Goal: Task Accomplishment & Management: Manage account settings

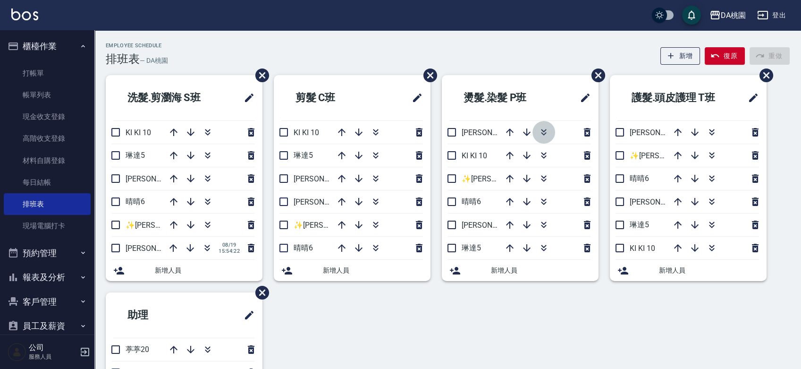
click at [543, 133] on icon "button" at bounding box center [543, 132] width 11 height 11
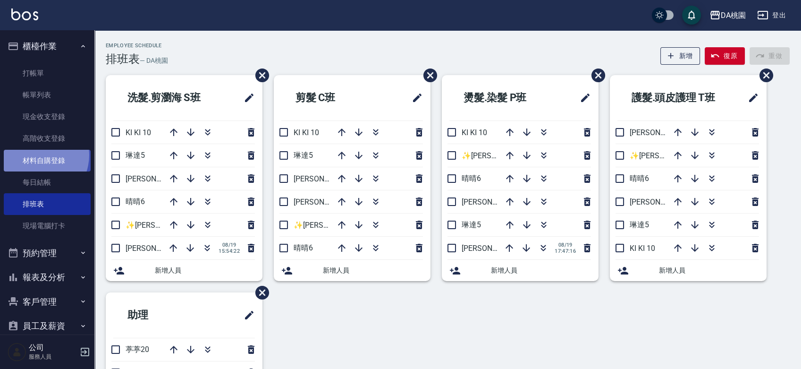
click at [38, 156] on link "材料自購登錄" at bounding box center [47, 161] width 87 height 22
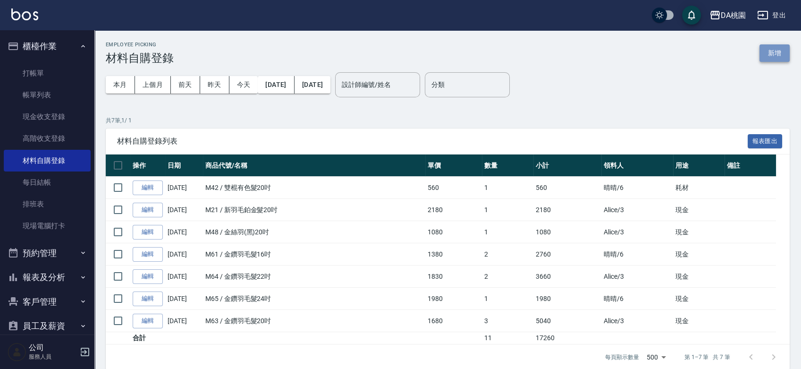
click at [782, 56] on button "新增" at bounding box center [775, 52] width 30 height 17
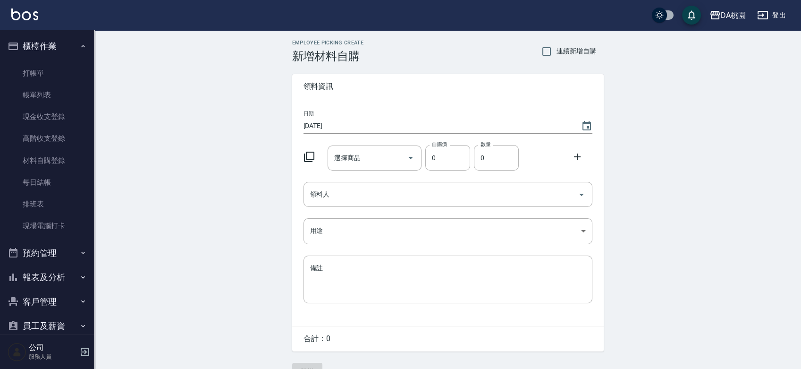
click at [307, 153] on icon at bounding box center [309, 156] width 11 height 11
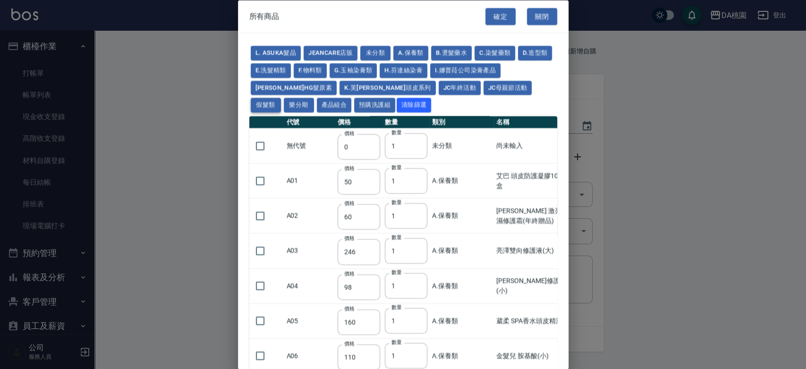
click at [281, 98] on button "假髮類" at bounding box center [266, 105] width 30 height 15
type input "62"
type input "64"
type input "350"
type input "800"
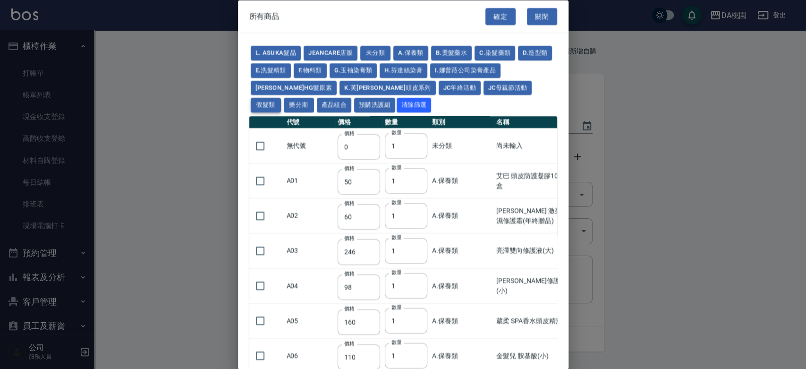
type input "80"
type input "350"
type input "25"
type input "400"
type input "100"
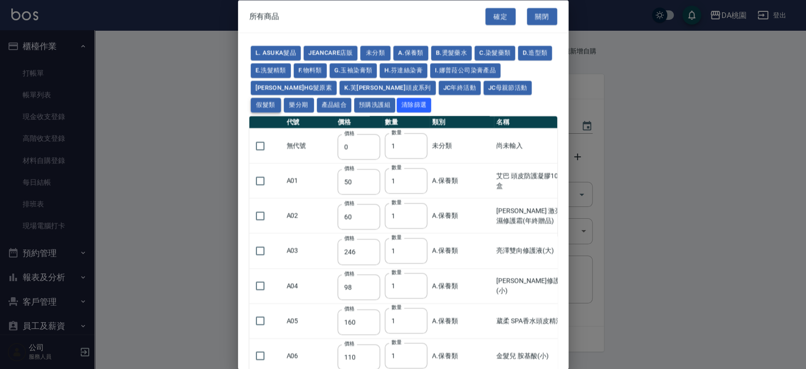
type input "100"
type input "880"
type input "930"
type input "980"
type input "1030"
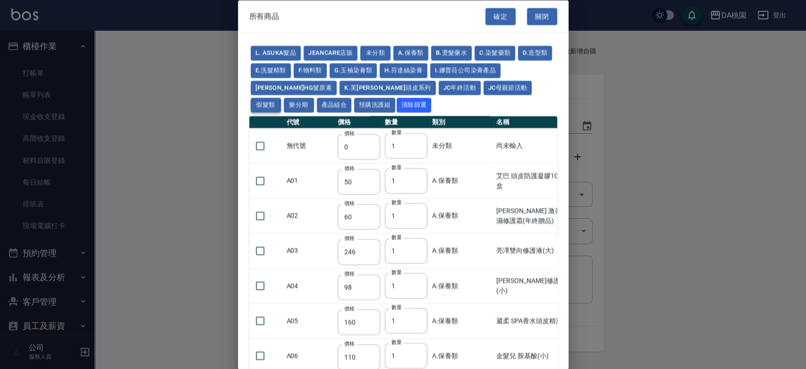
type input "1130"
type input "1230"
type input "1330"
type input "1780"
type input "1980"
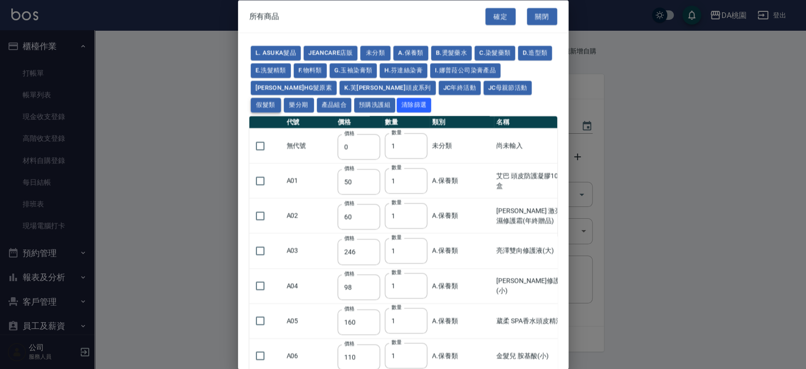
type input "2180"
type input "2380"
type input "2580"
type input "2780"
type input "2980"
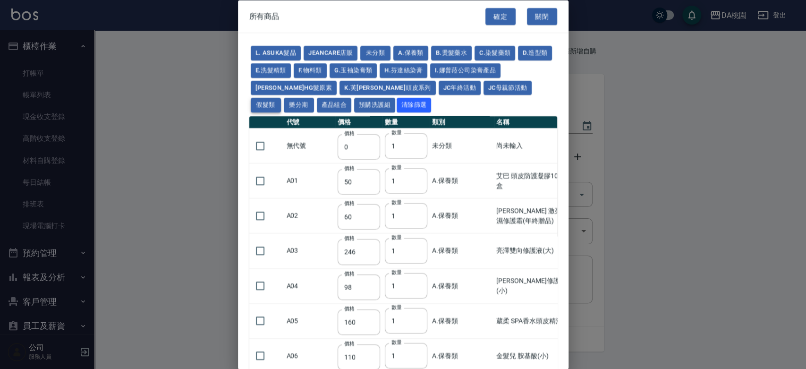
type input "1030"
type input "1080"
type input "1130"
type input "1230"
type input "1280"
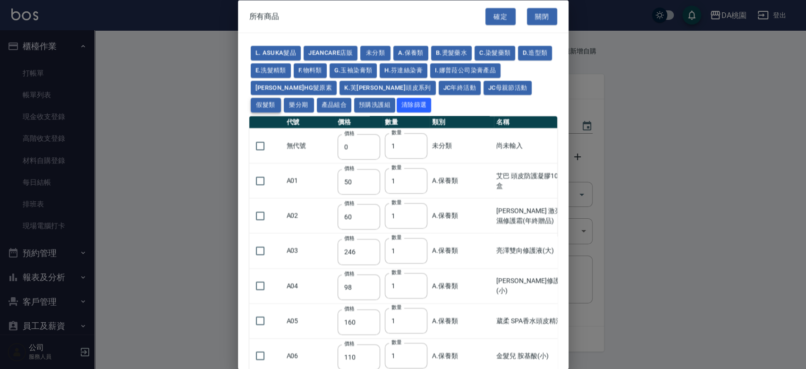
type input "1380"
type input "2180"
type input "2380"
type input "2580"
type input "2780"
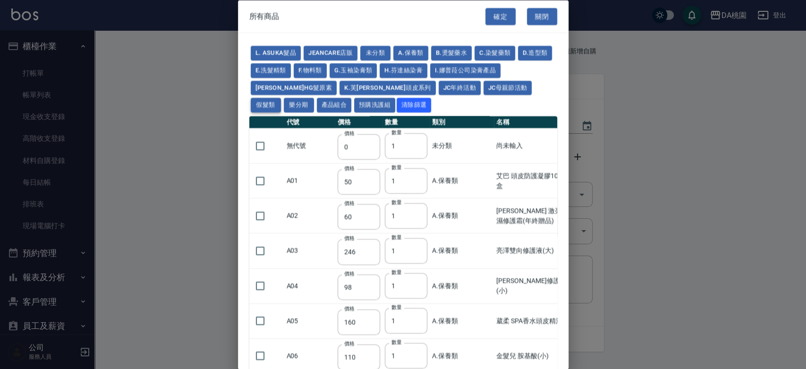
type input "2980"
type input "730"
type input "780"
type input "830"
type input "930"
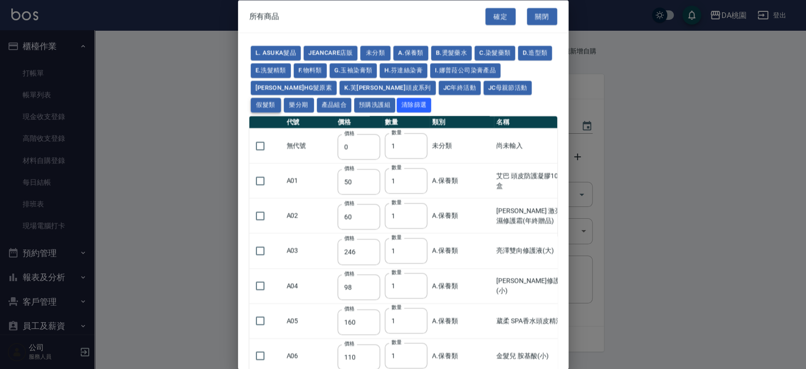
type input "980"
type input "560"
type input "775"
type input "580"
type input "2230"
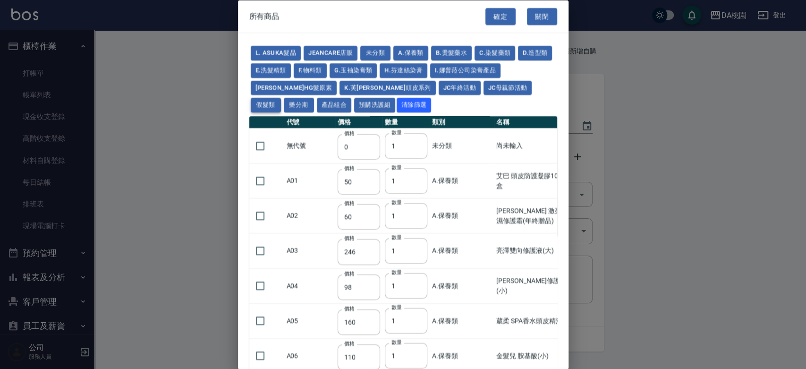
type input "1180"
type input "1030"
type input "1080"
type input "1130"
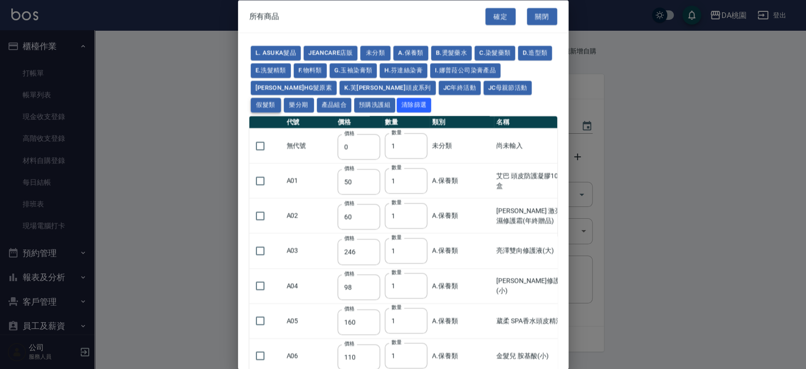
type input "1180"
type input "1230"
type input "2130"
type input "2330"
type input "2530"
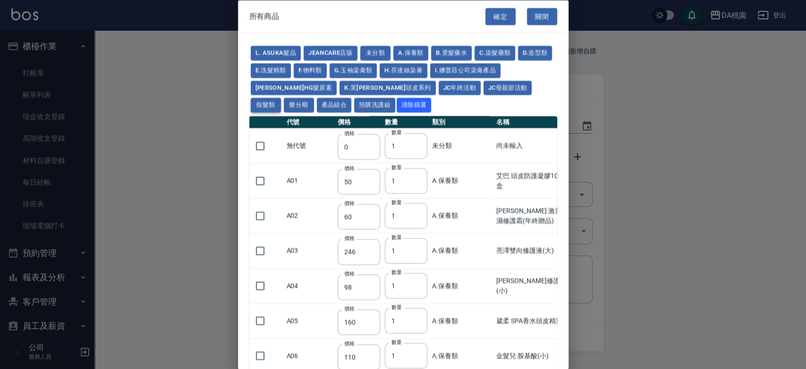
type input "930"
type input "170"
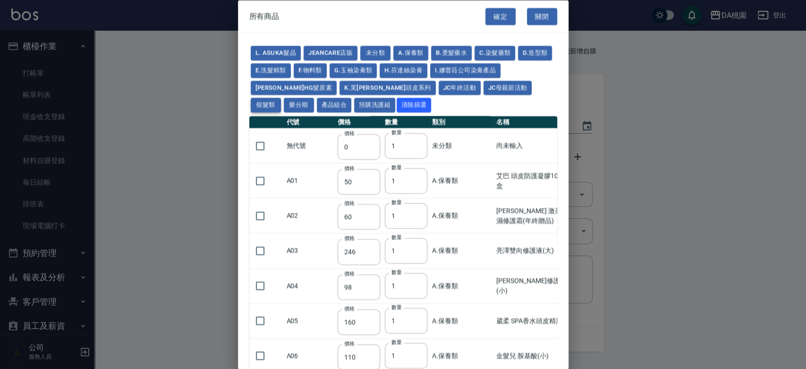
type input "1380"
type input "1530"
type input "1680"
type input "1830"
type input "1980"
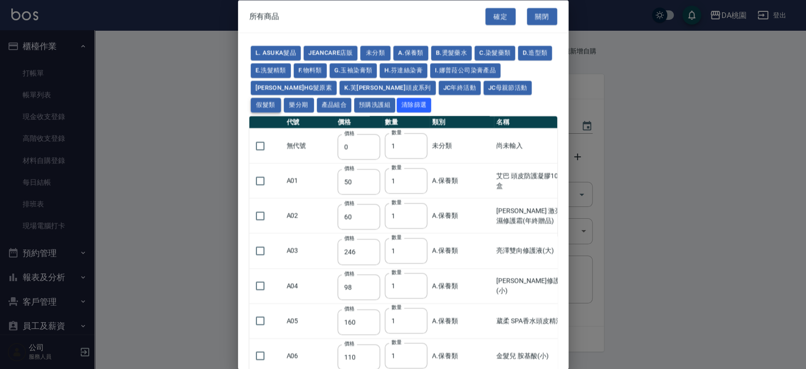
type input "2130"
type input "2780"
type input "1930"
type input "2730"
type input "2380"
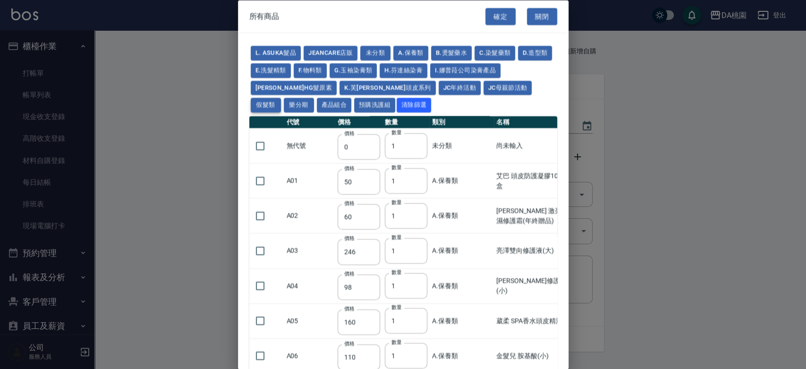
type input "2580"
type input "2780"
type input "2980"
type input "3180"
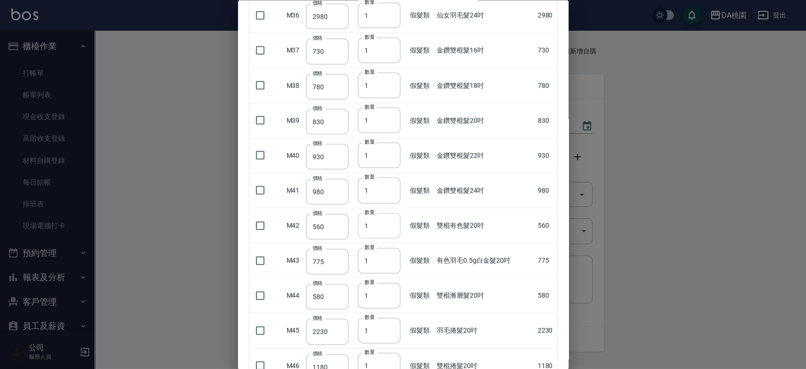
scroll to position [1416, 0]
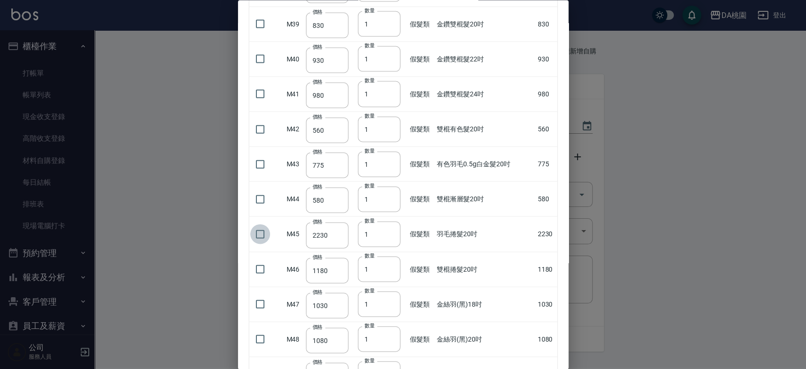
click at [258, 232] on input "checkbox" at bounding box center [260, 234] width 20 height 20
checkbox input "true"
click at [389, 229] on input "2" at bounding box center [379, 233] width 42 height 25
type input "3"
click at [389, 229] on input "3" at bounding box center [379, 233] width 42 height 25
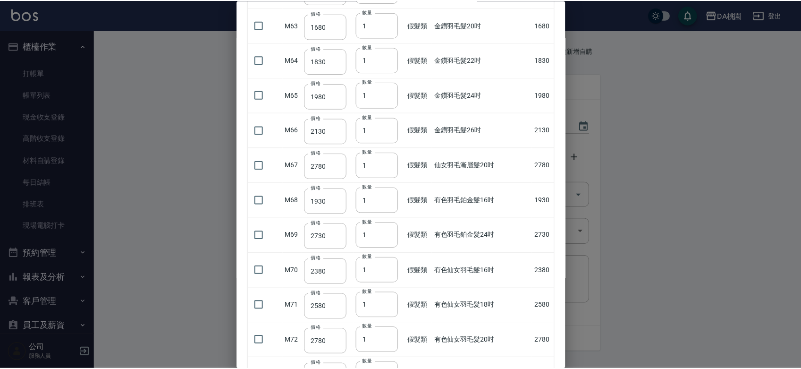
scroll to position [2368, 0]
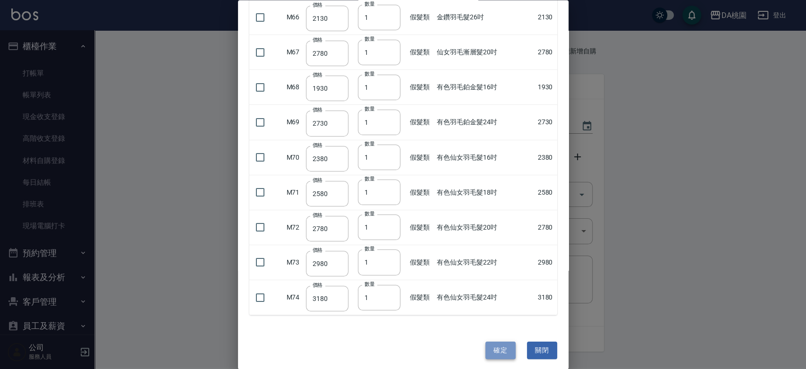
click at [487, 344] on button "確定" at bounding box center [500, 349] width 30 height 17
type input "羽毛捲髮20吋"
type input "2230"
type input "3"
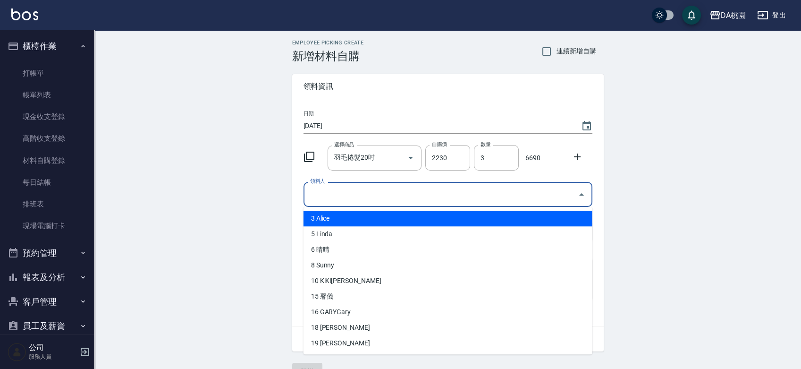
click at [376, 192] on input "領料人" at bounding box center [441, 194] width 266 height 17
click at [337, 215] on li "3 Alice" at bounding box center [448, 219] width 289 height 16
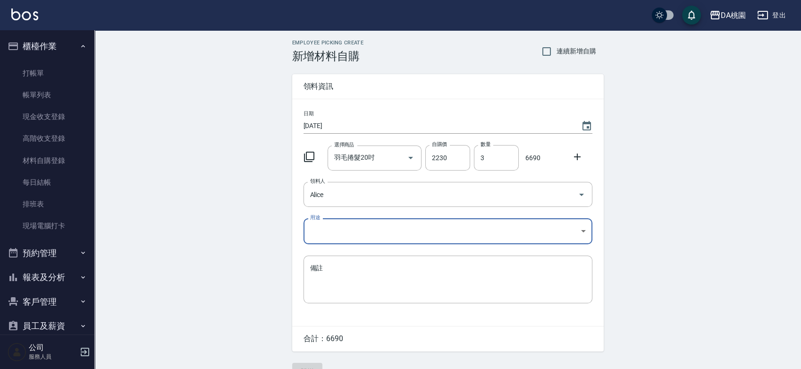
type input "Alice"
click at [335, 221] on body "DA桃園 登出 櫃檯作業 打帳單 帳單列表 現金收支登錄 高階收支登錄 材料自購登錄 每日結帳 排班表 現場電腦打卡 預約管理 預約管理 單日預約紀錄 單週預…" at bounding box center [400, 194] width 801 height 389
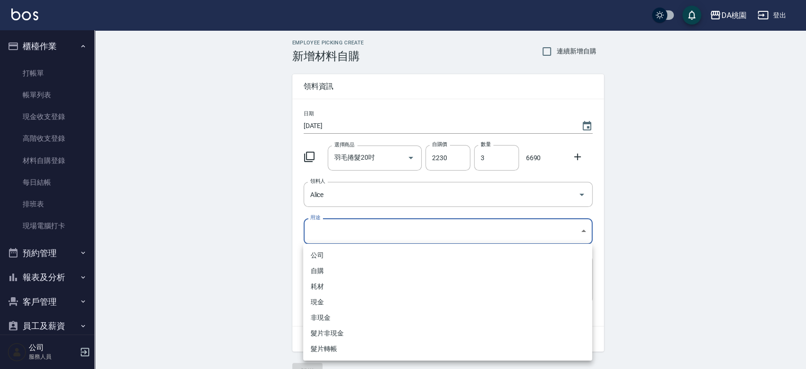
click at [324, 302] on li "現金" at bounding box center [447, 302] width 289 height 16
type input "現金"
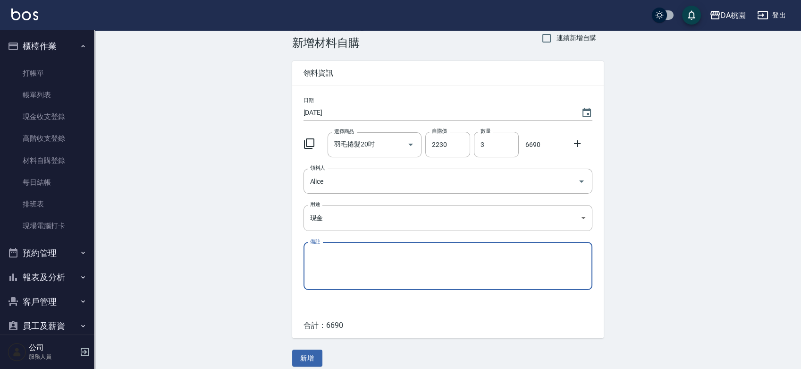
scroll to position [21, 0]
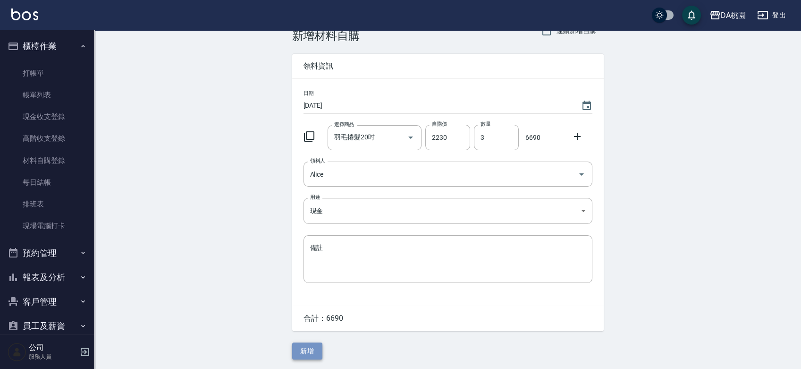
click at [306, 353] on button "新增" at bounding box center [307, 350] width 30 height 17
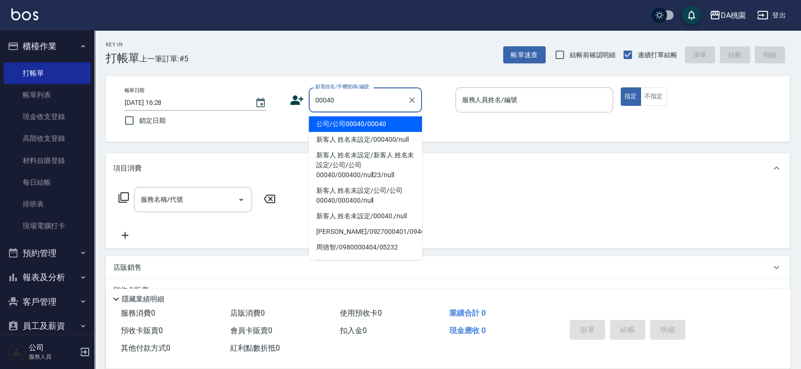
type input "公司/公司00040/00040"
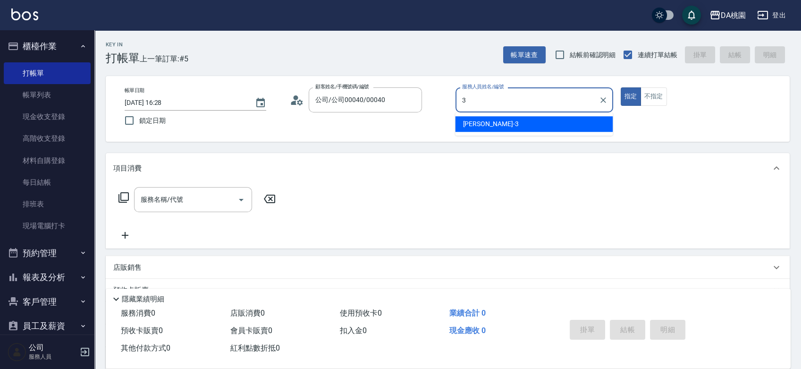
type input "愛莉絲-3"
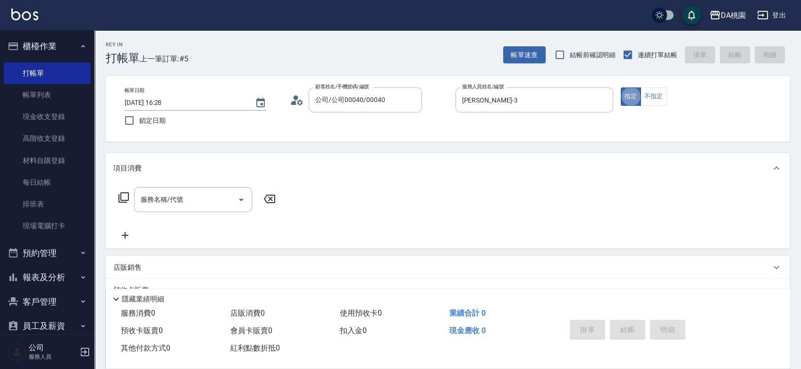
type button "true"
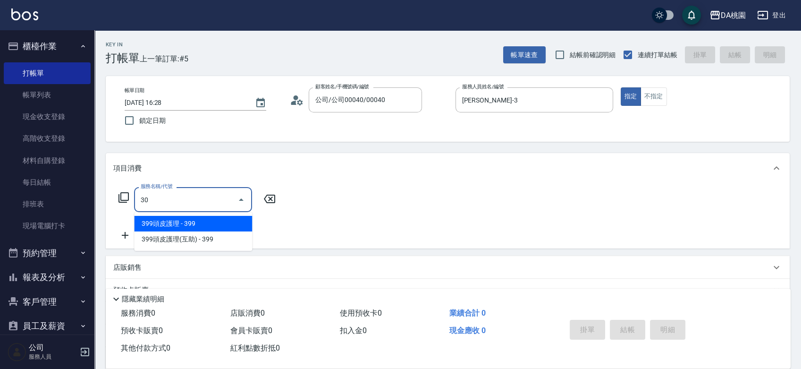
type input "303"
type input "30"
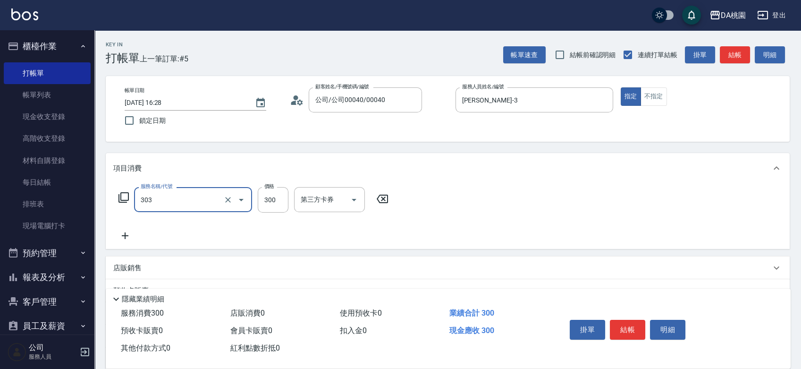
type input "A級剪髮(303)"
type input "3"
type input "0"
type input "35"
type input "30"
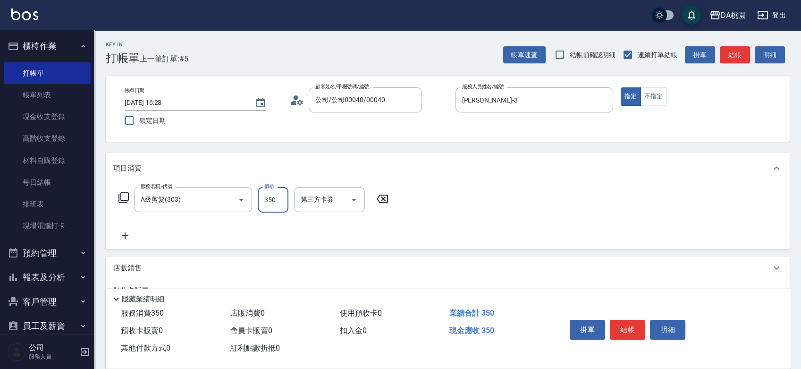
type input "350"
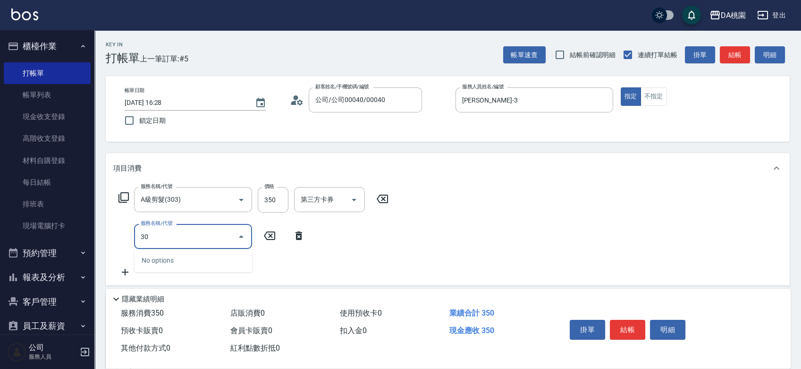
type input "301"
type input "50"
type input "學生剪髮(301)"
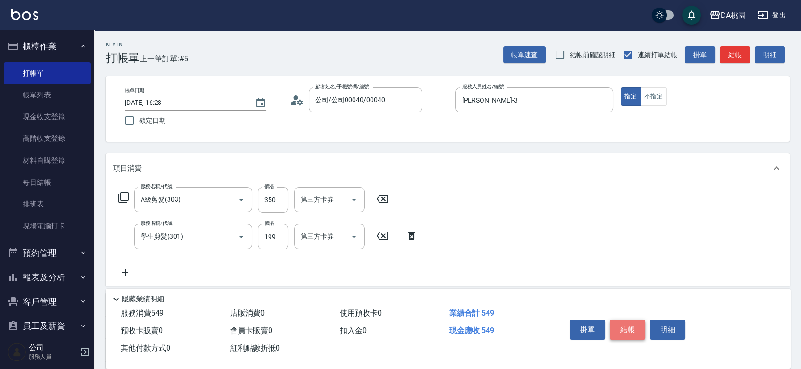
click at [626, 320] on button "結帳" at bounding box center [627, 330] width 35 height 20
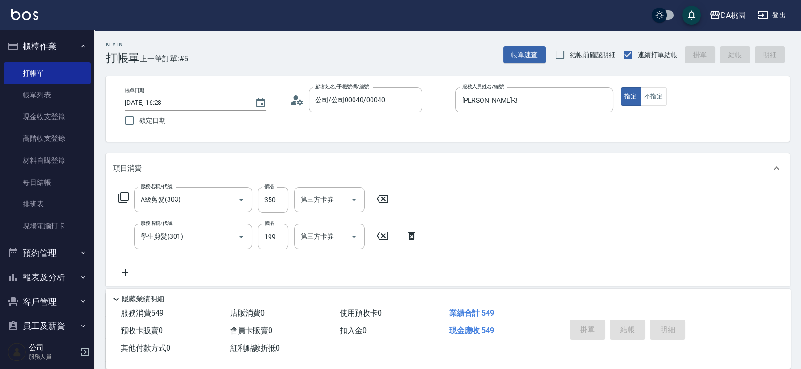
type input "2025/08/19 18:17"
type input "0"
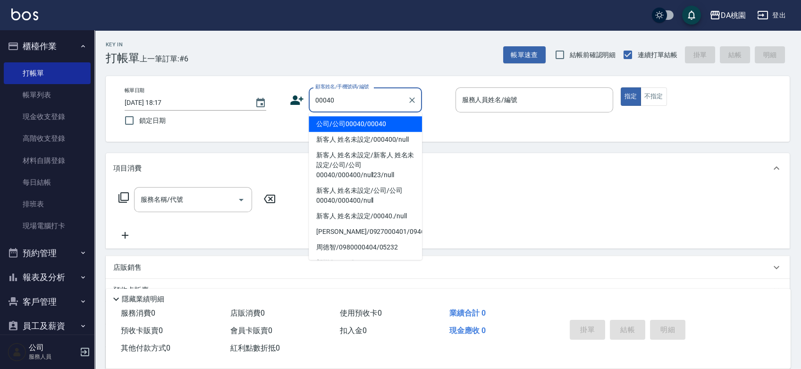
type input "公司/公司00040/00040"
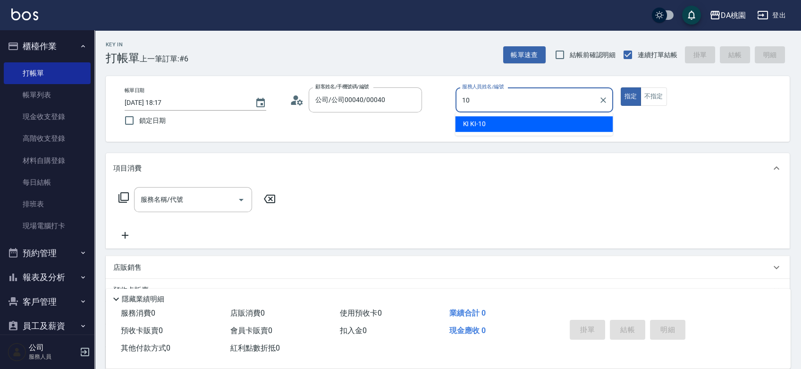
type input "KI KI -10"
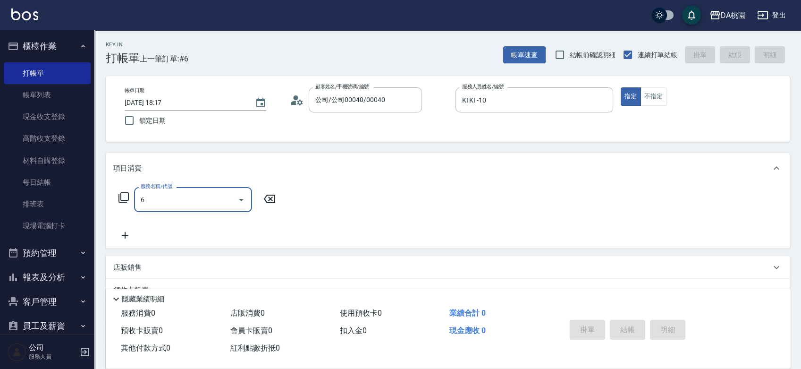
type input "6D調整(105)"
type input "0"
type input "8"
type input "608"
type input "120"
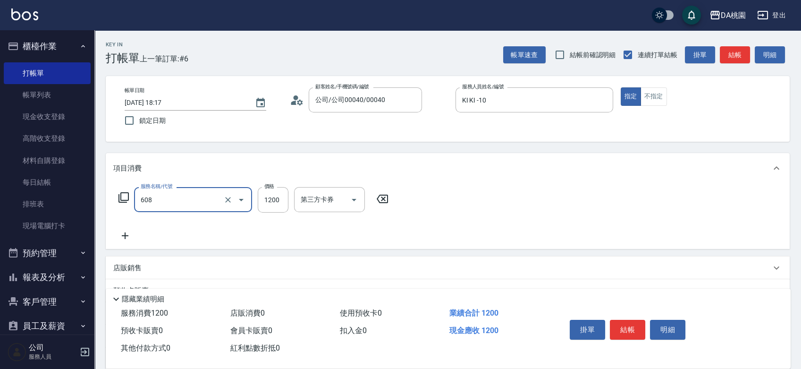
type input "鱗脂質護髮(608)"
type input "1"
type input "0"
type input "150"
type input "10"
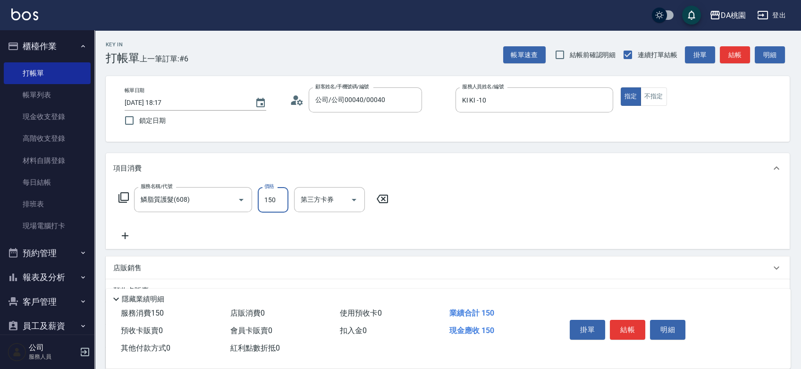
type input "1500"
type input "150"
type input "1500"
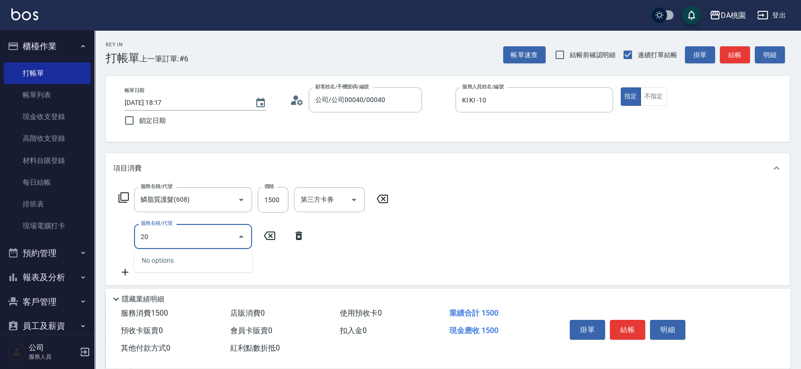
type input "200"
type input "300"
type input "離子燙(200)"
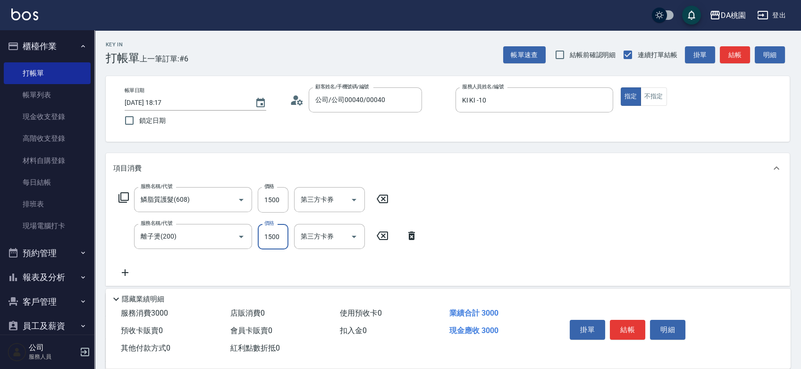
type input "1"
type input "150"
type input "139"
type input "160"
type input "1399"
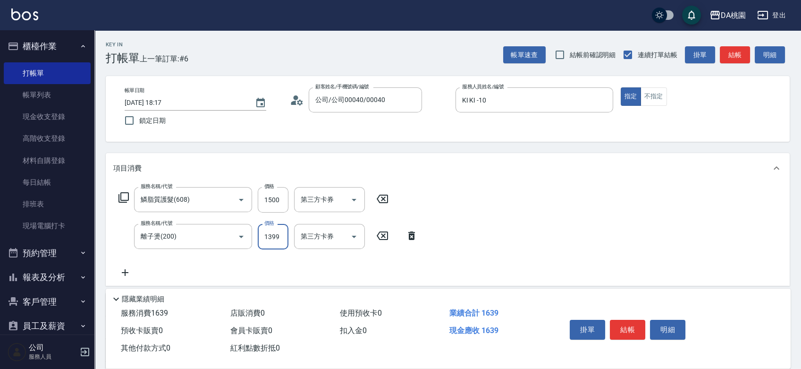
type input "280"
type input "1399"
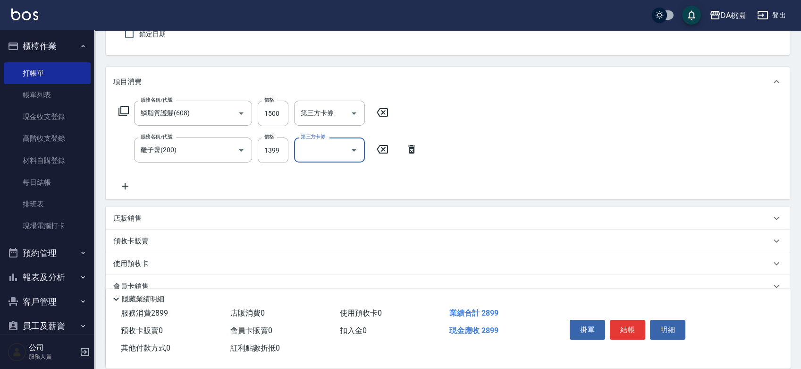
scroll to position [172, 0]
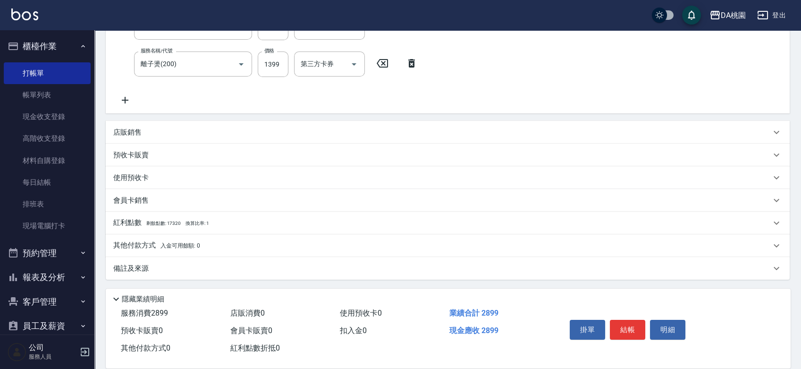
click at [210, 131] on div "店販銷售" at bounding box center [442, 132] width 658 height 10
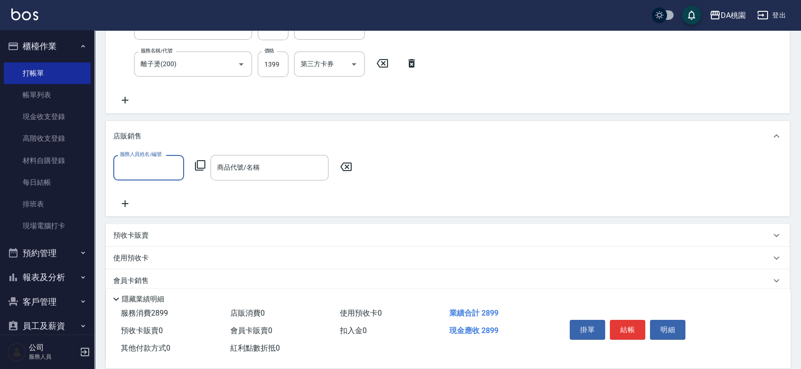
scroll to position [0, 0]
click at [701, 131] on div "店販銷售" at bounding box center [442, 136] width 658 height 10
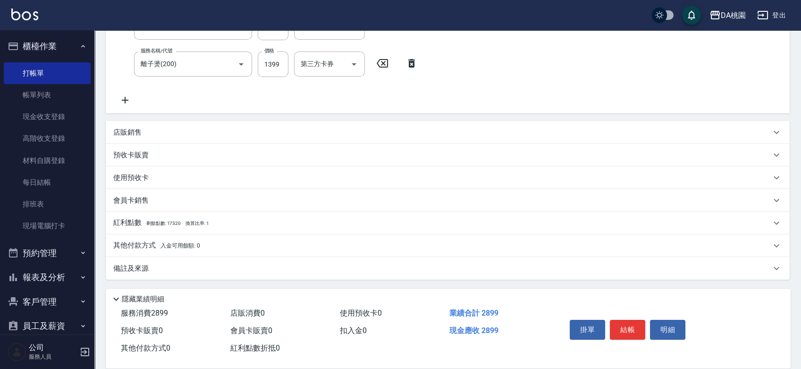
click at [163, 254] on div "其他付款方式 入金可用餘額: 0" at bounding box center [448, 245] width 684 height 23
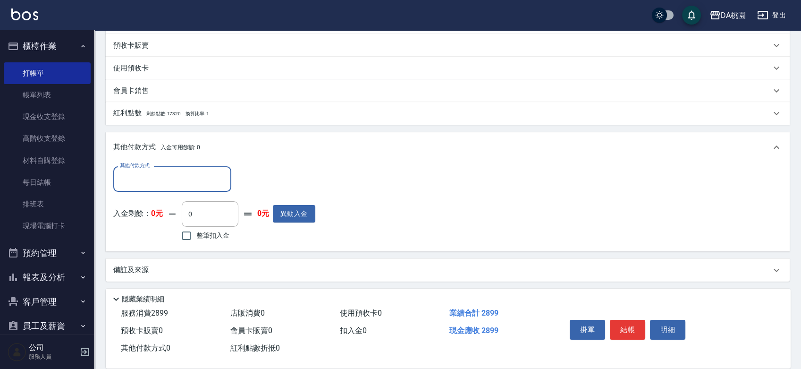
scroll to position [283, 0]
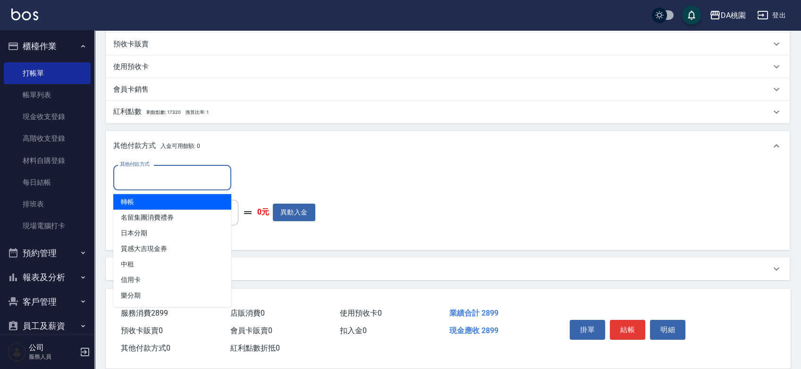
click at [171, 181] on input "其他付款方式" at bounding box center [173, 177] width 110 height 17
click at [139, 203] on span "轉帳" at bounding box center [172, 202] width 118 height 16
type input "轉帳"
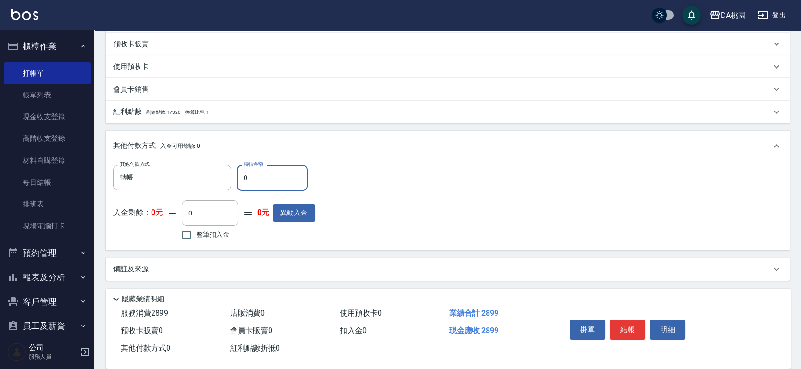
click at [245, 179] on input "0" at bounding box center [272, 177] width 71 height 25
type input "280"
type input "260"
type input "2890"
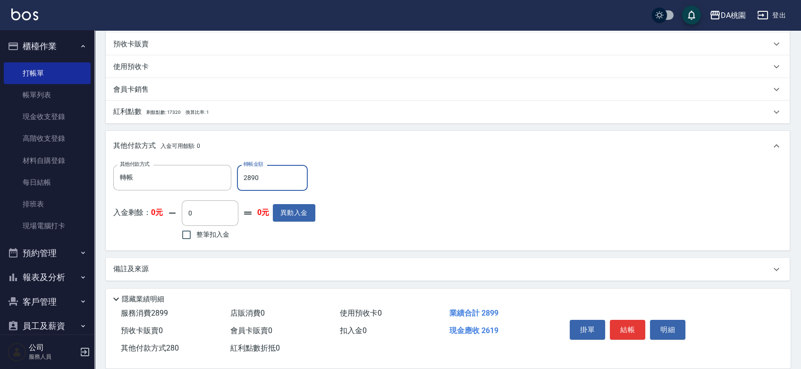
type input "0"
type input "289"
type input "260"
type input "2899"
type input "0"
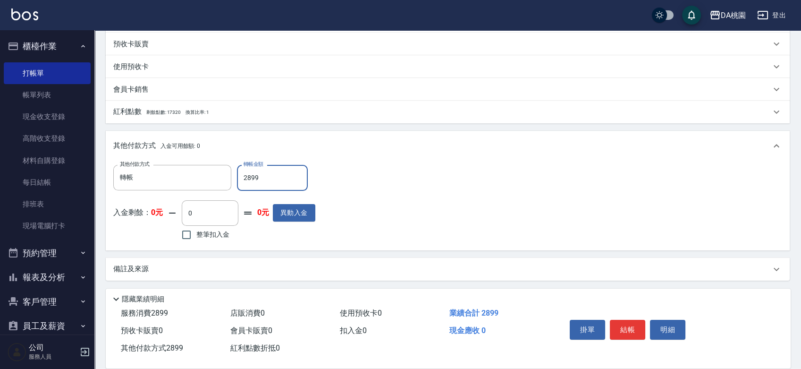
scroll to position [0, 0]
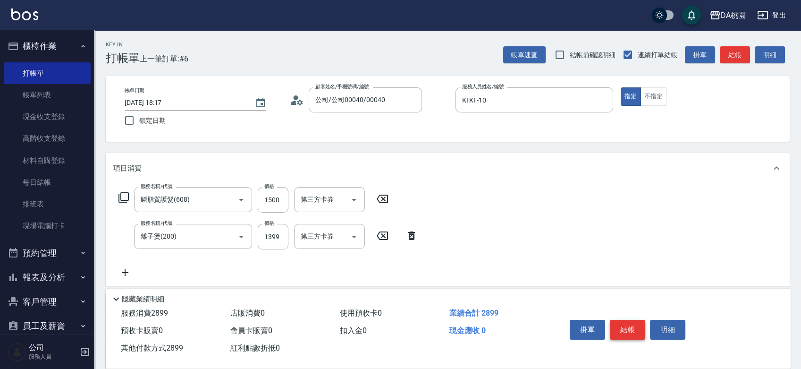
type input "2899"
click at [619, 325] on button "結帳" at bounding box center [627, 330] width 35 height 20
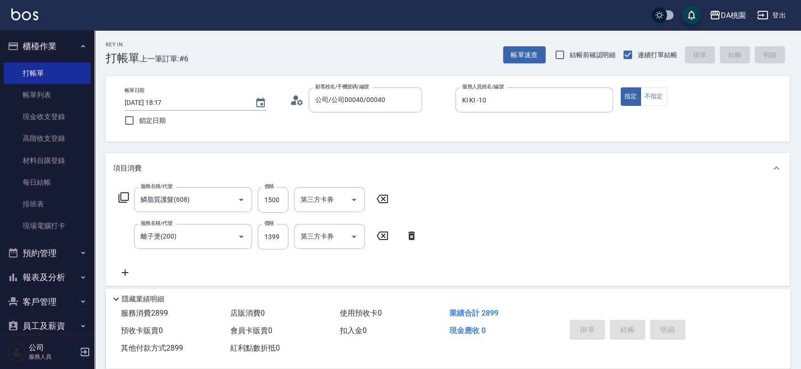
type input "2025/08/19 18:18"
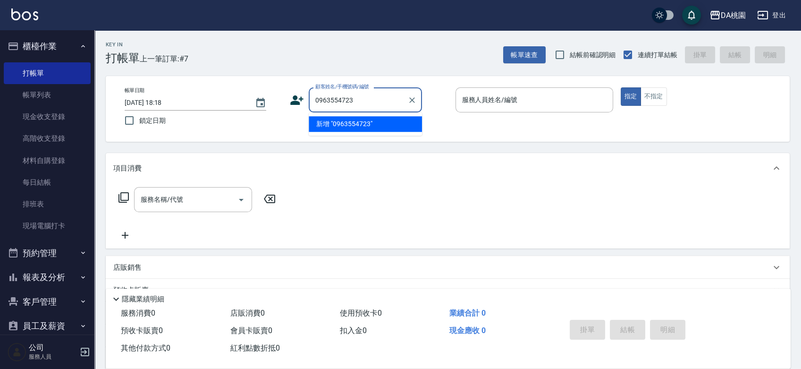
type input "0963554723"
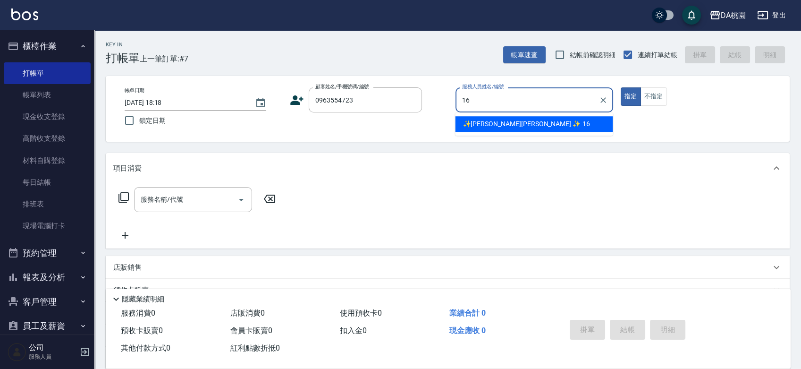
type input "16"
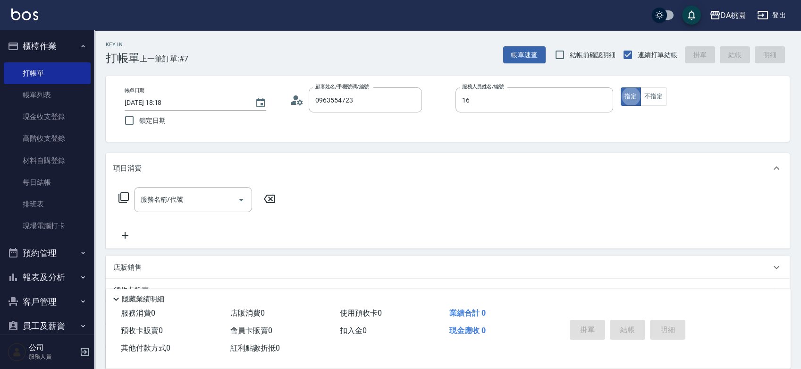
type input "陳奕朋/0963554723/null"
type input "✨GARY蓋瑞 ✨-16"
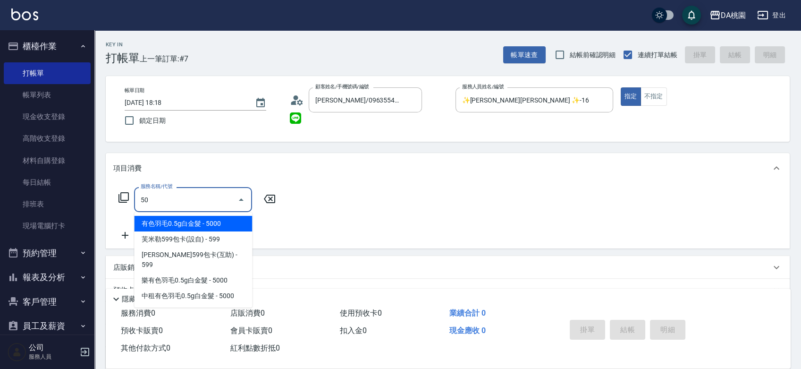
type input "501"
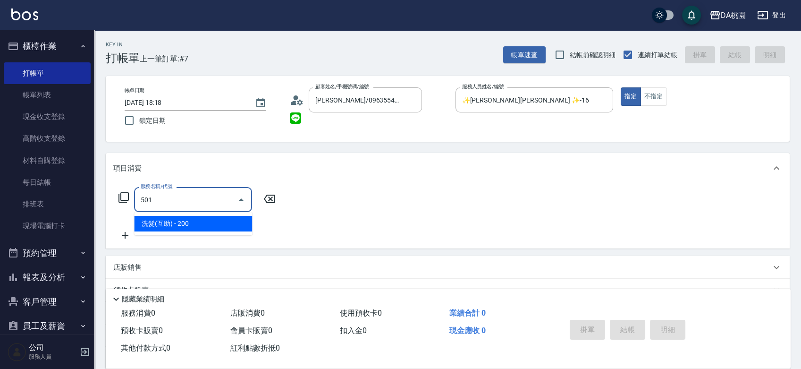
type input "20"
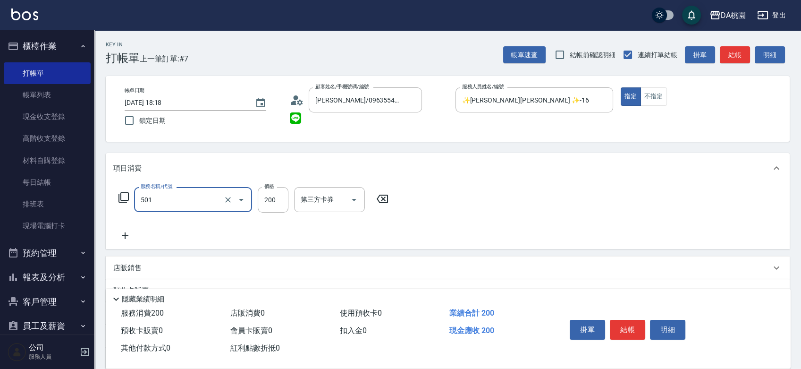
type input "洗髮(互助)(501)"
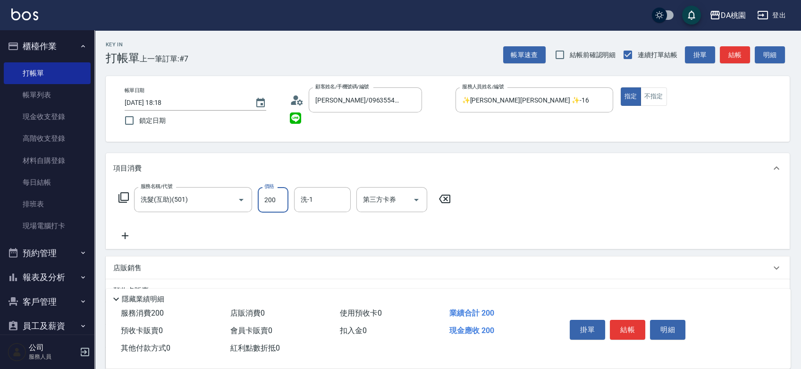
type input "0"
type input "25"
type input "20"
type input "250"
type input "可可-19"
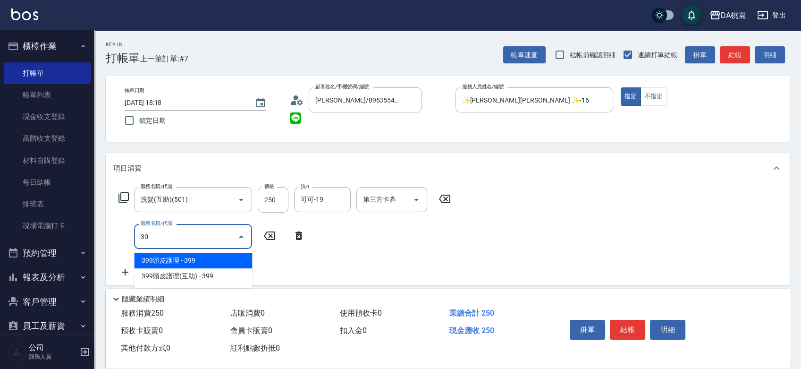
type input "303"
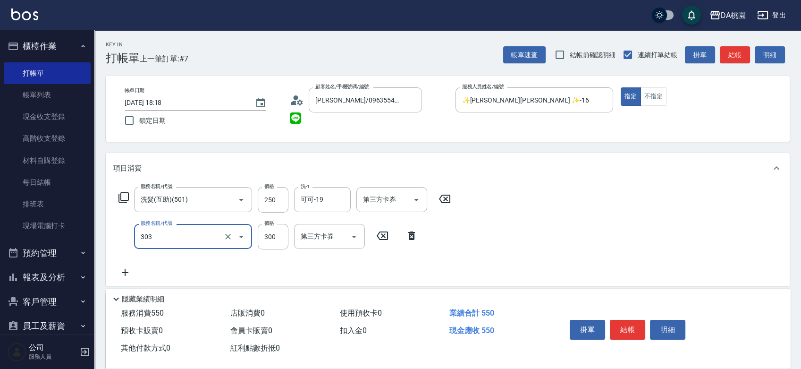
type input "50"
type input "A級剪髮(303)"
type input "5"
type input "20"
type input "50"
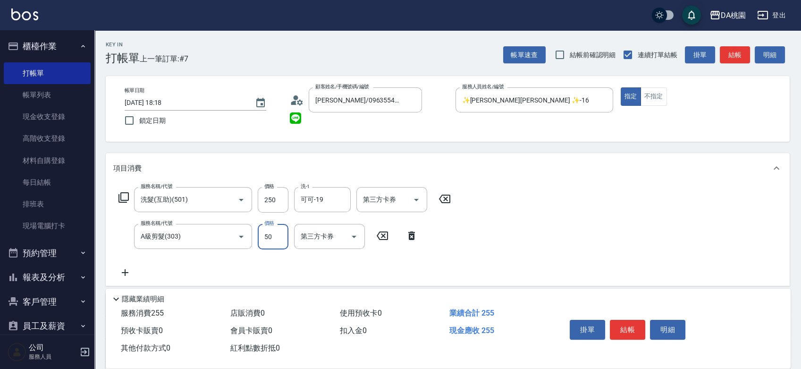
type input "30"
type input "500"
type input "70"
type input "500"
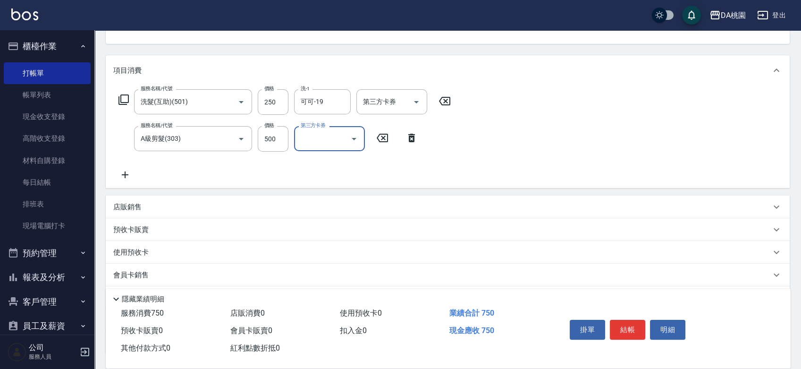
scroll to position [172, 0]
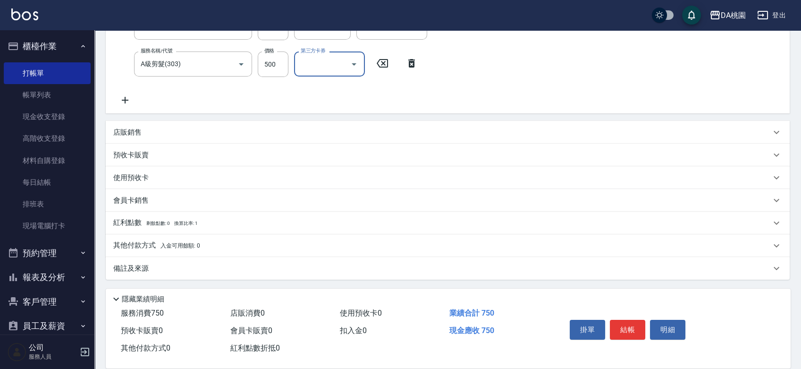
click at [183, 245] on span "入金可用餘額: 0" at bounding box center [180, 245] width 40 height 7
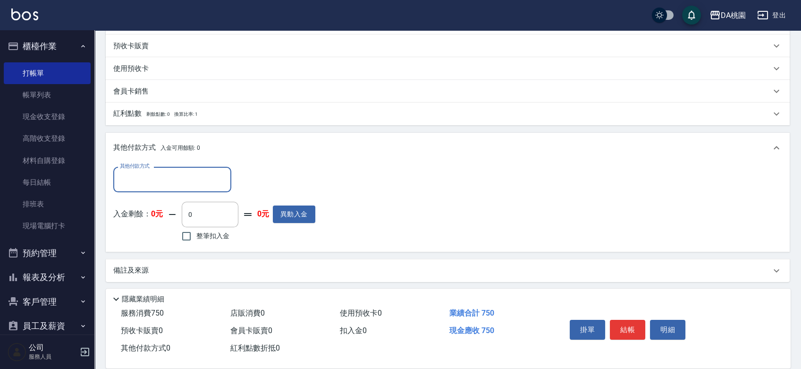
scroll to position [283, 0]
click at [182, 183] on input "其他付款方式" at bounding box center [173, 177] width 110 height 17
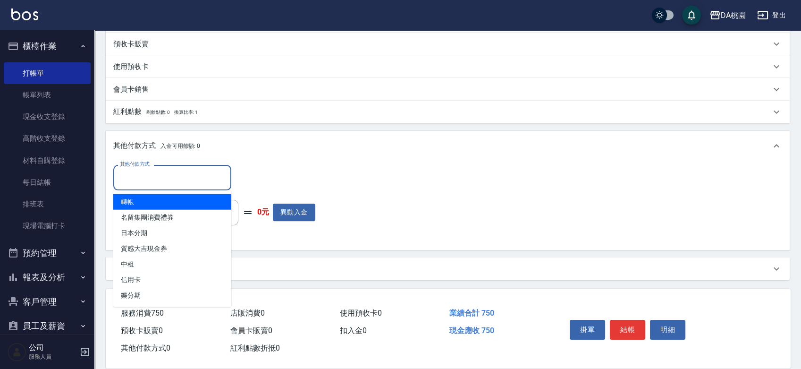
click at [162, 204] on span "轉帳" at bounding box center [172, 202] width 118 height 16
type input "轉帳"
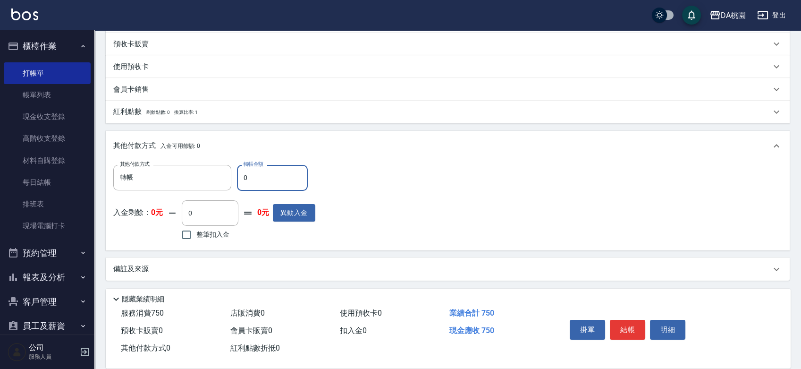
click at [240, 179] on input "0" at bounding box center [272, 177] width 71 height 25
type input "70"
type input "60"
type input "750"
type input "0"
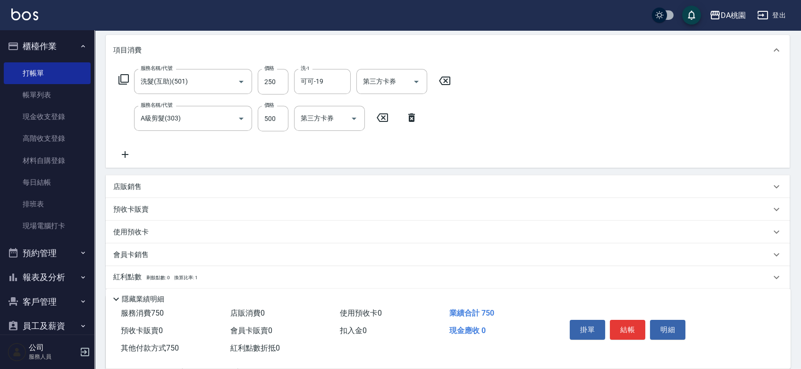
scroll to position [0, 0]
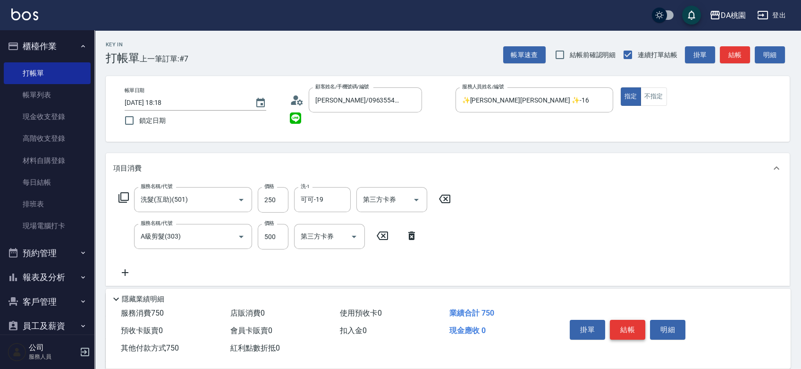
type input "750"
drag, startPoint x: 623, startPoint y: 328, endPoint x: 611, endPoint y: 332, distance: 12.7
click at [622, 328] on button "結帳" at bounding box center [627, 330] width 35 height 20
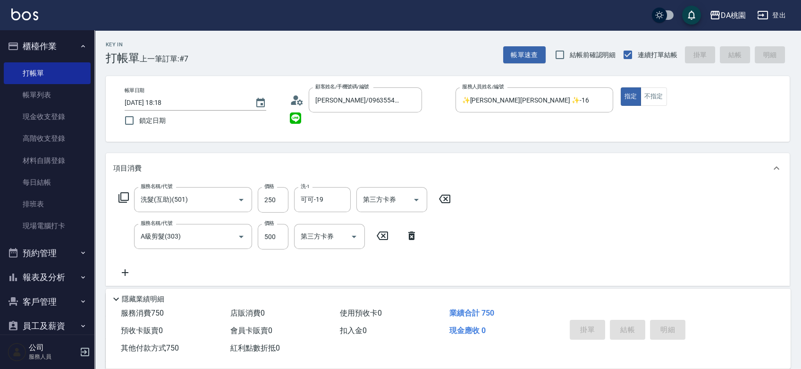
type input "2025/08/19 18:20"
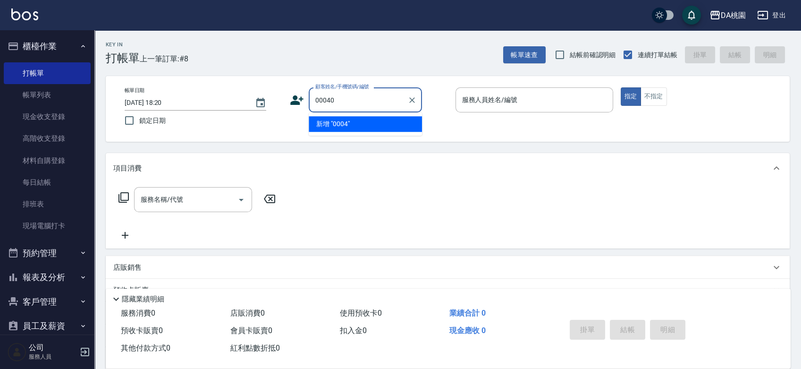
type input "00040"
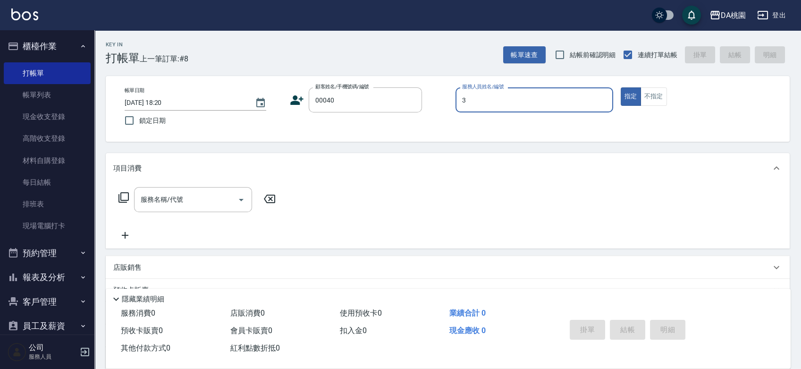
type input "3"
type input "公司/公司00040/00040"
type input "愛莉絲-3"
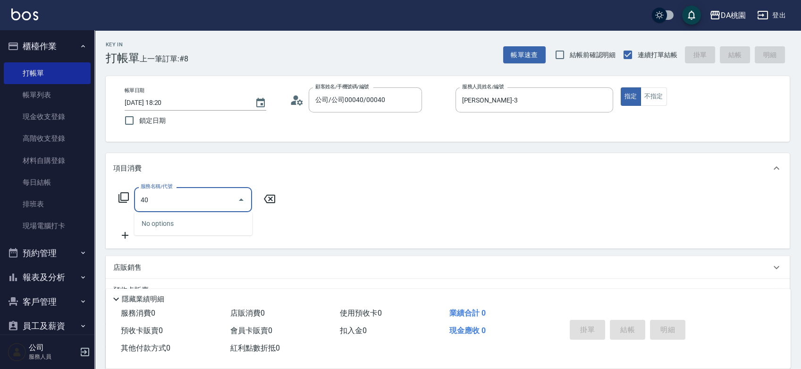
type input "401"
type input "150"
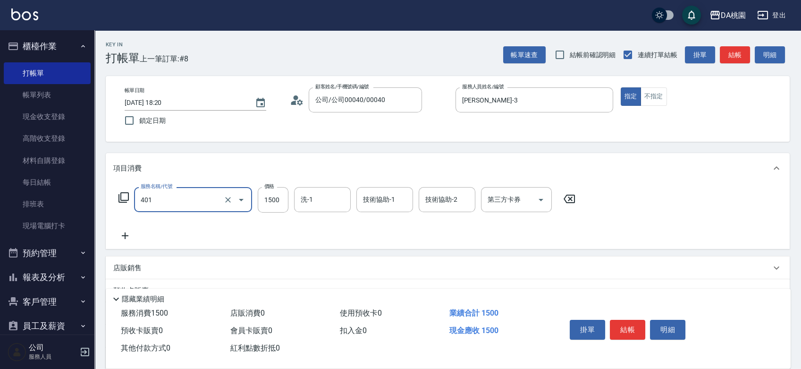
type input "染髮(互助)(401)"
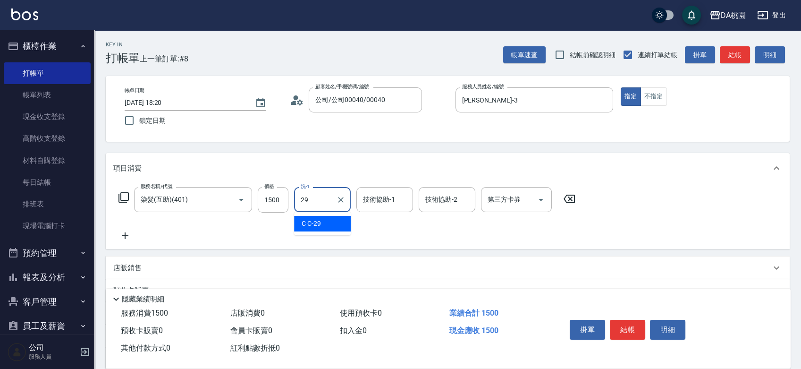
type input "C C-29"
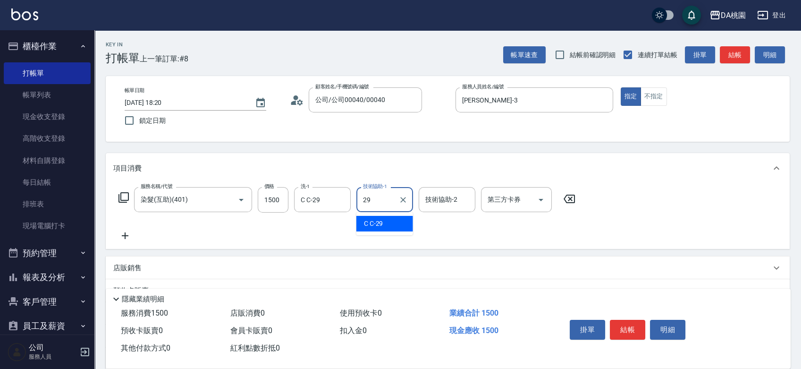
type input "C C-29"
click at [611, 332] on button "結帳" at bounding box center [627, 330] width 35 height 20
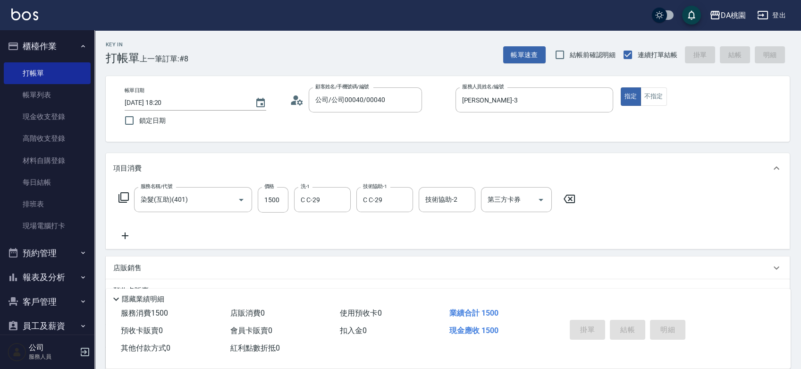
type input "0"
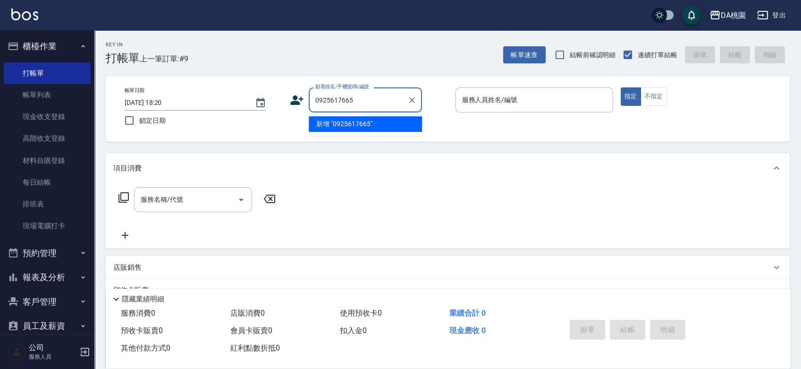
type input "0925617665"
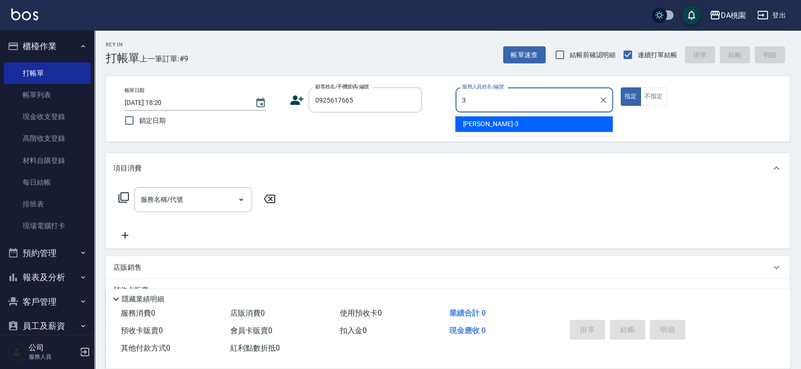
type input "愛莉絲-3"
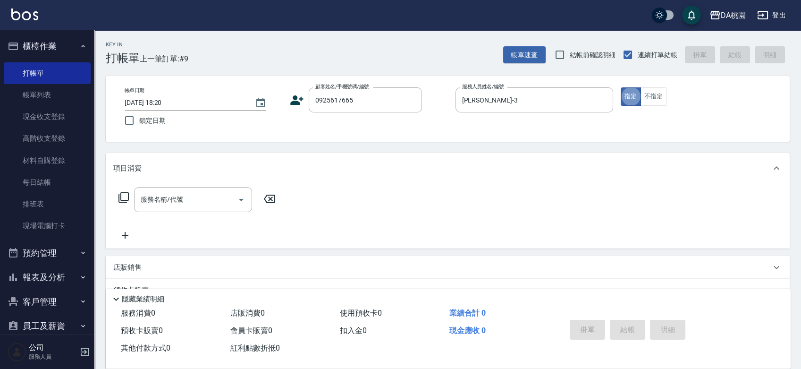
click at [122, 197] on icon at bounding box center [123, 197] width 11 height 11
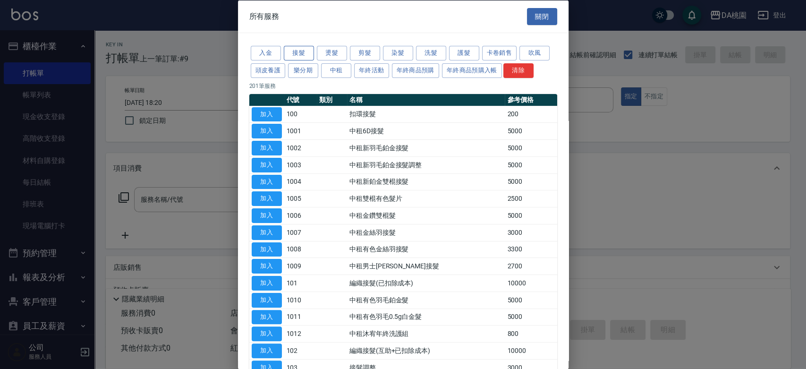
click at [293, 51] on button "接髮" at bounding box center [299, 53] width 30 height 15
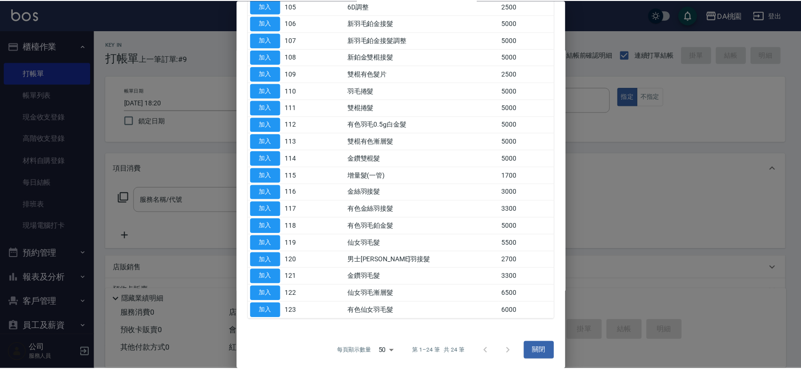
scroll to position [87, 0]
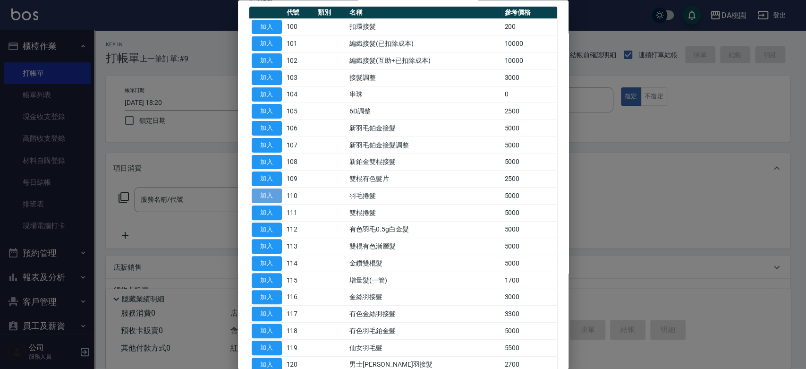
click at [269, 196] on button "加入" at bounding box center [267, 196] width 30 height 15
type input "羽毛捲髮(110)"
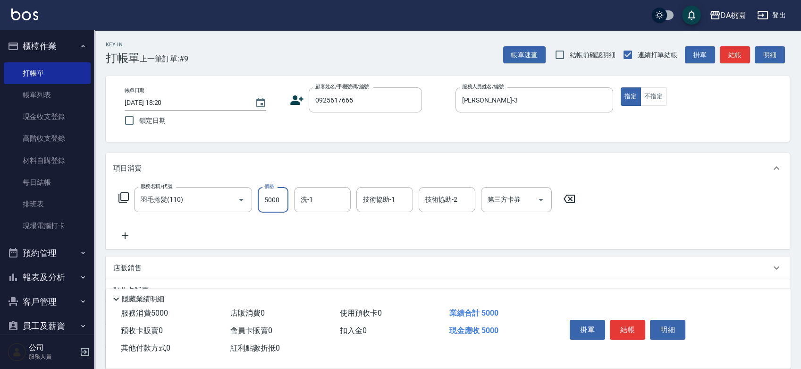
click at [278, 201] on input "5000" at bounding box center [273, 199] width 31 height 25
type input "0"
type input "110"
type input "10"
type input "1101"
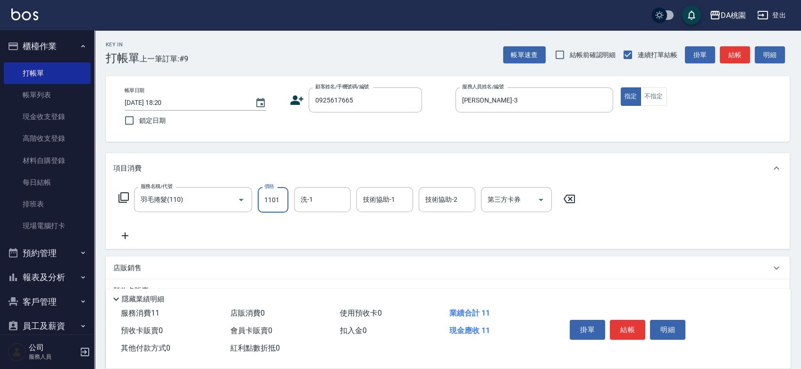
type input "110"
type input "11010"
type input "1100"
type input "11010"
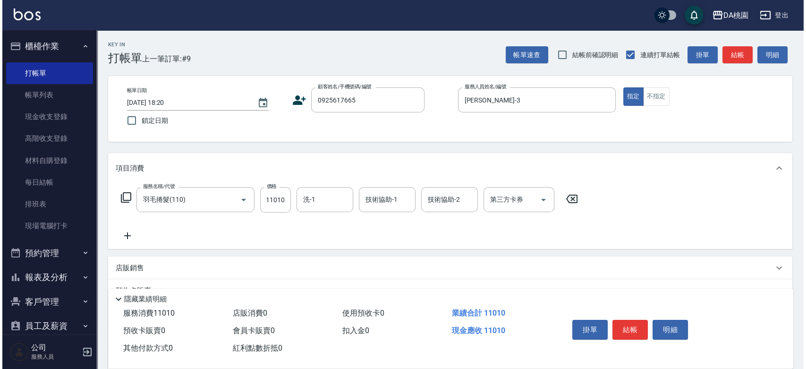
scroll to position [0, 0]
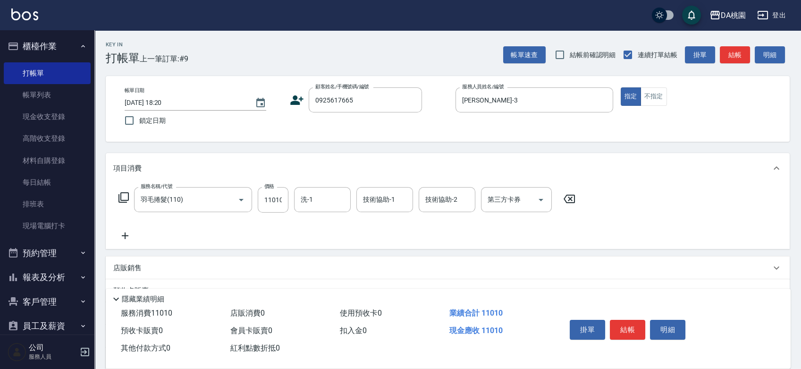
click at [124, 195] on icon at bounding box center [123, 197] width 11 height 11
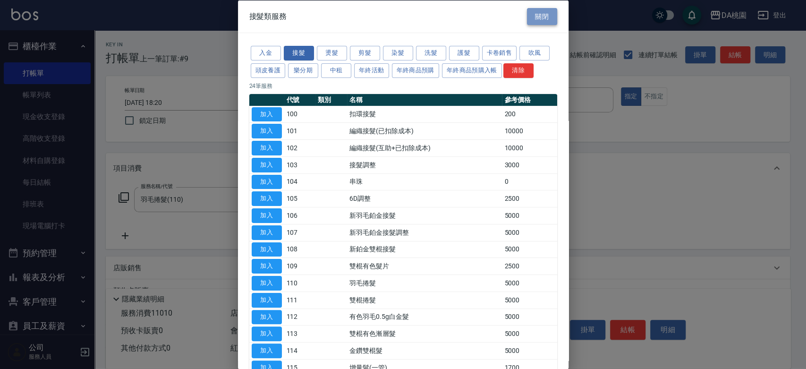
click at [531, 20] on button "關閉" at bounding box center [542, 16] width 30 height 17
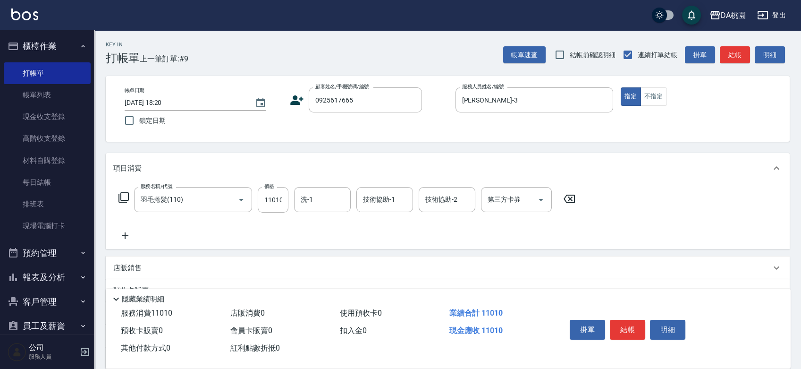
click at [123, 233] on icon at bounding box center [125, 235] width 24 height 11
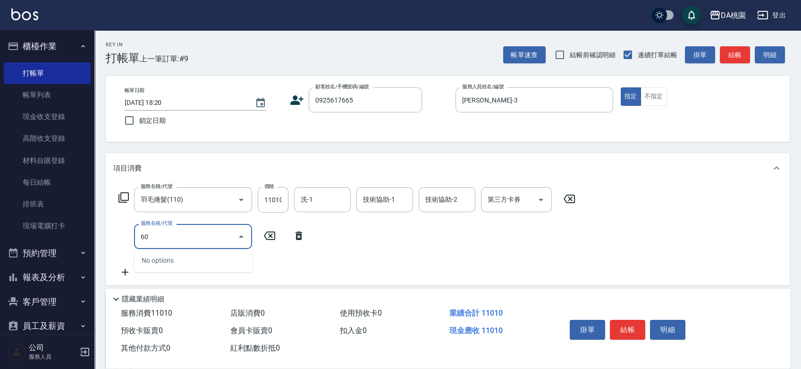
type input "604"
type input "1180"
type input "炫色護髮(604)"
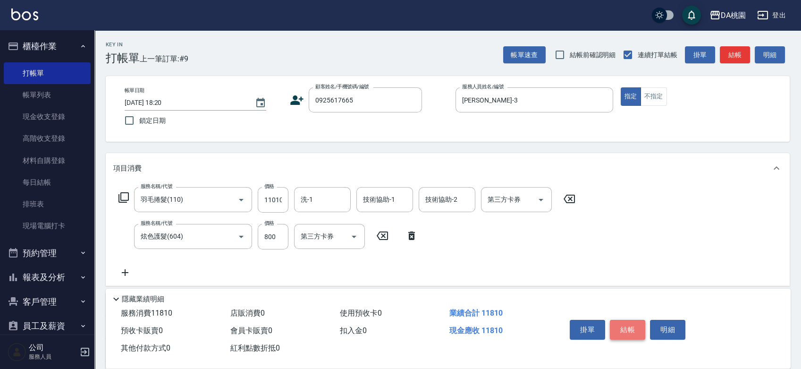
click at [627, 328] on button "結帳" at bounding box center [627, 330] width 35 height 20
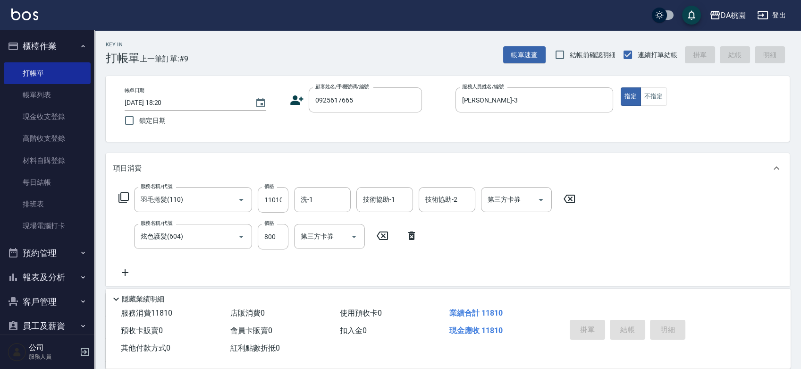
type input "2025/08/19 18:30"
type input "0"
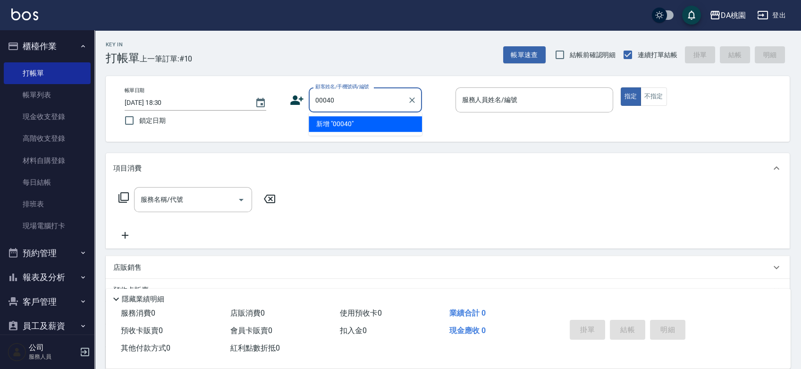
type input "00040"
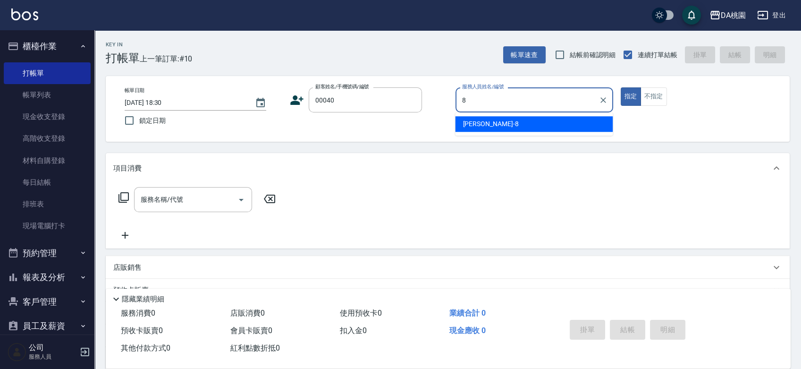
type input "桑妮-8"
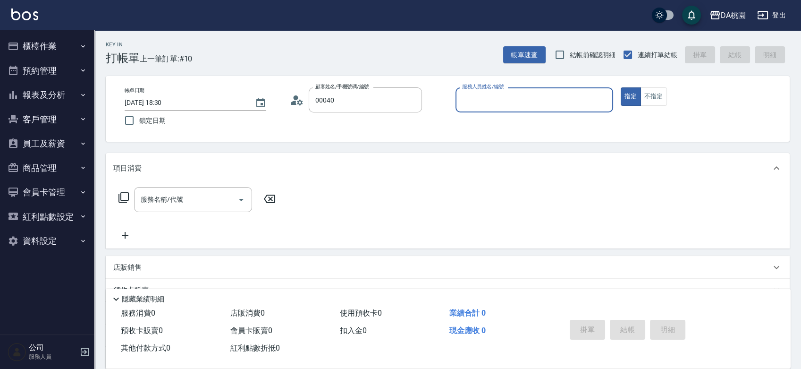
type input "公司/公司00040/00040"
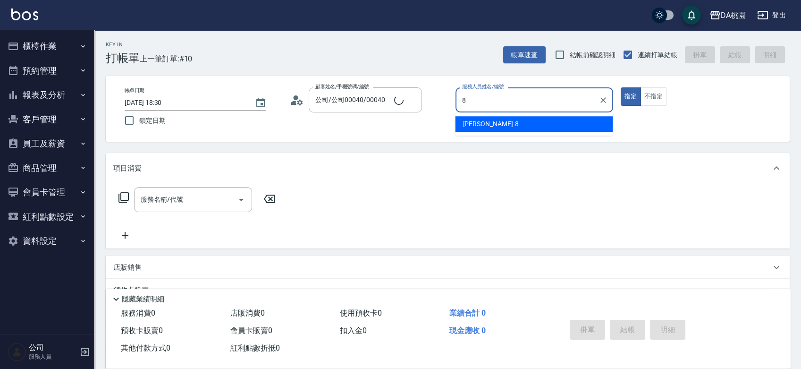
type input "桑妮-8"
type button "true"
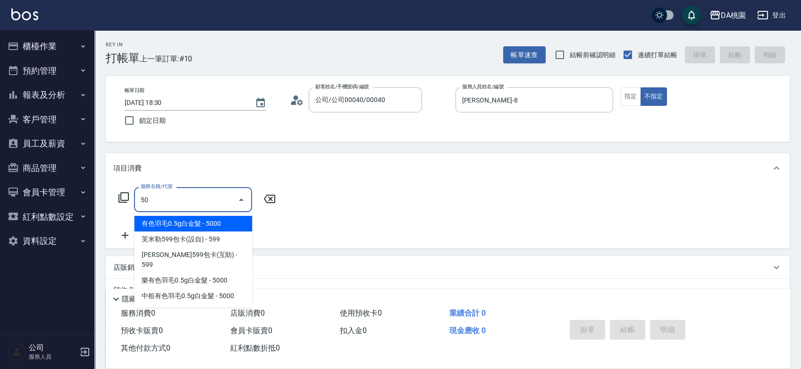
type input "508"
type input "30"
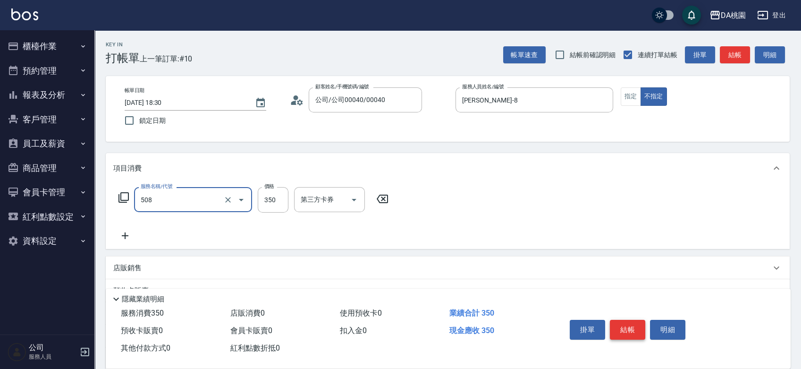
type input "精油舒壓洗髮(508)"
click at [626, 324] on button "結帳" at bounding box center [627, 330] width 35 height 20
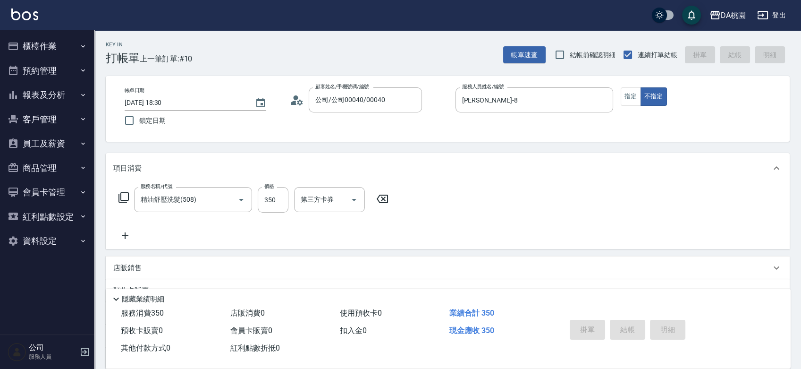
type input "0"
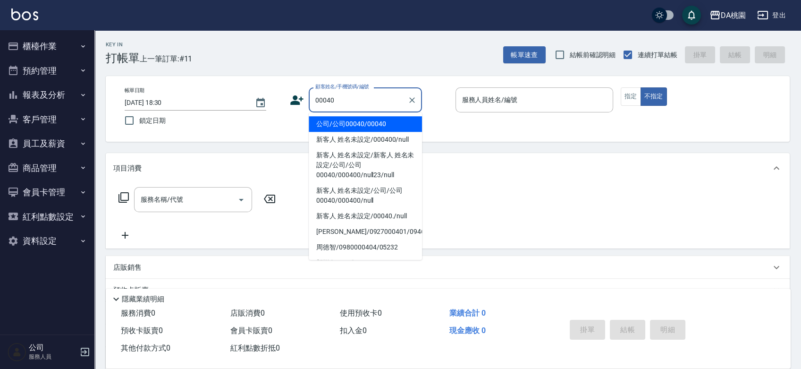
type input "公司/公司00040/00040"
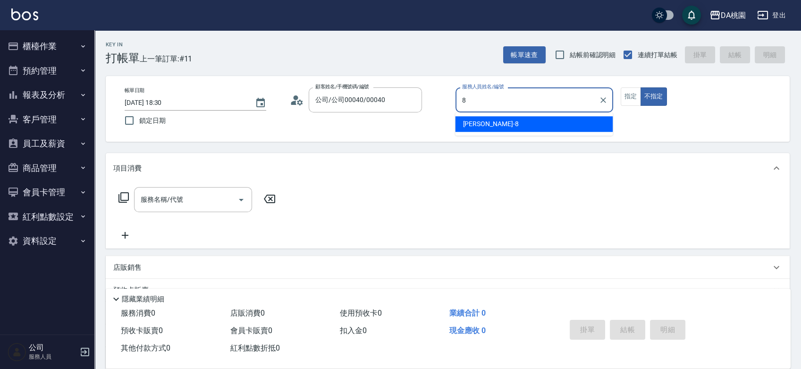
type input "8"
type button "false"
type input "桑妮-8"
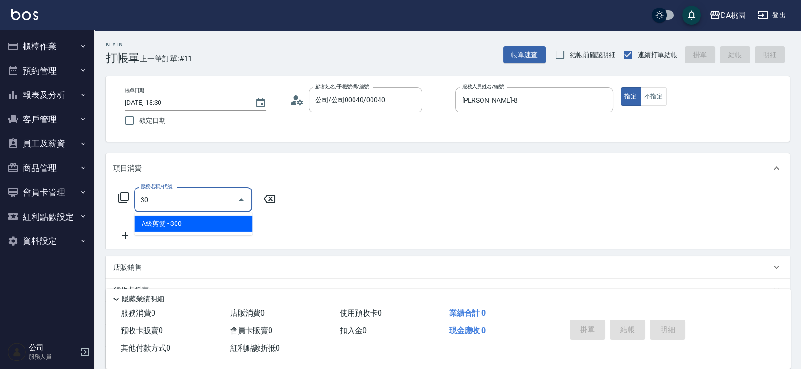
type input "303"
type input "30"
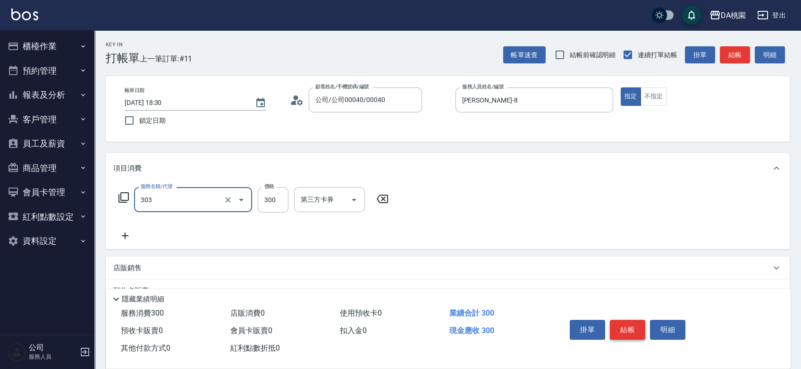
type input "A級剪髮(303)"
click at [626, 324] on button "結帳" at bounding box center [627, 330] width 35 height 20
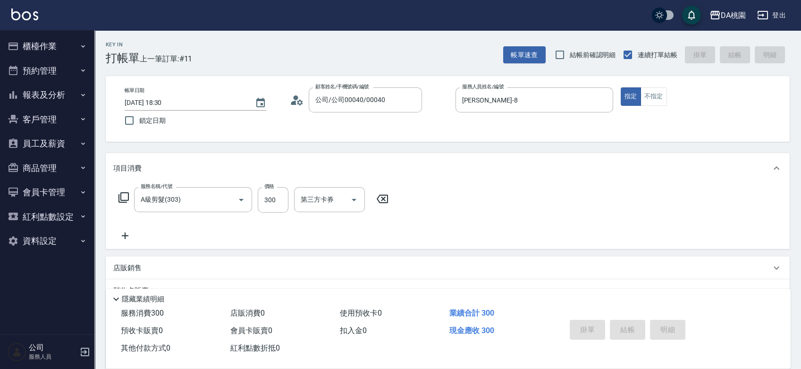
type input "0"
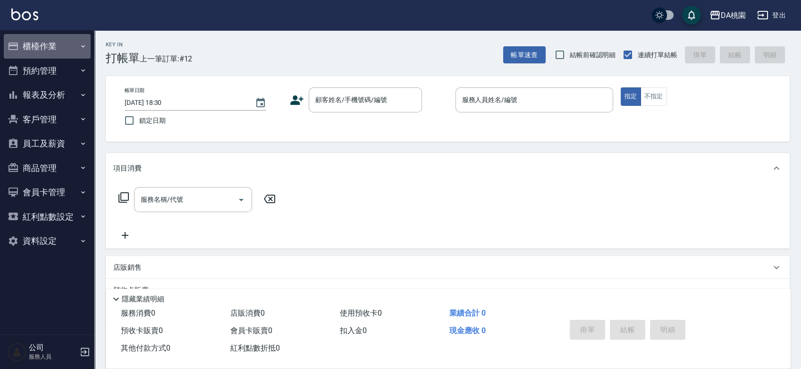
click at [34, 41] on button "櫃檯作業" at bounding box center [47, 46] width 87 height 25
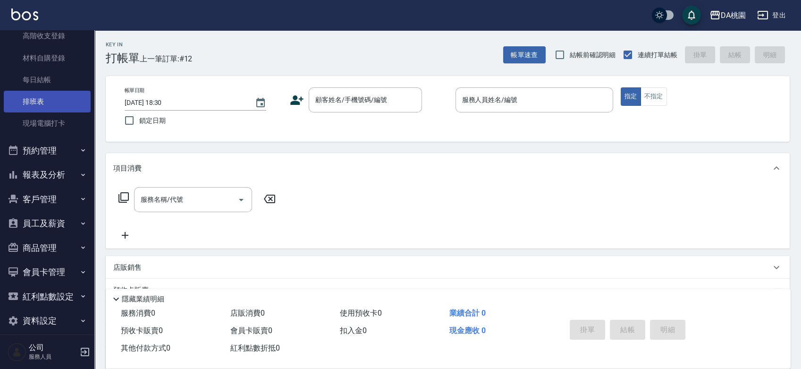
scroll to position [105, 0]
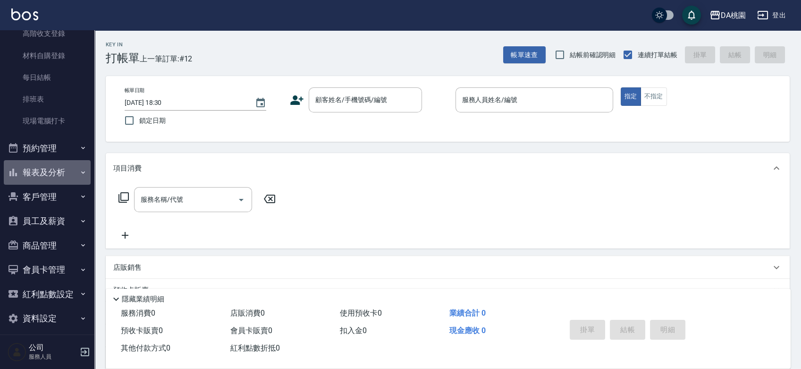
click at [49, 178] on button "報表及分析" at bounding box center [47, 172] width 87 height 25
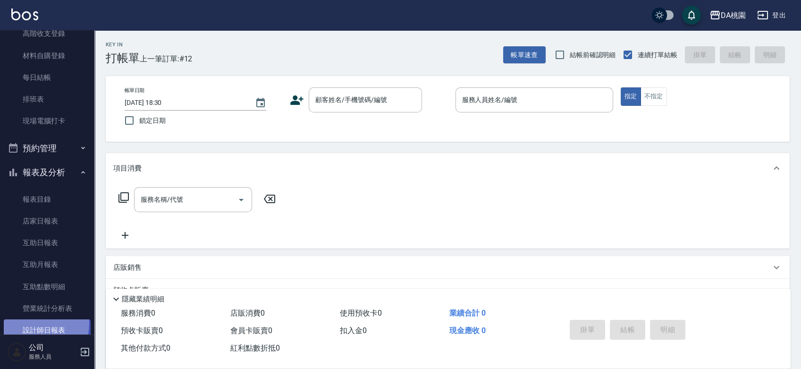
click at [26, 323] on link "設計師日報表" at bounding box center [47, 330] width 87 height 22
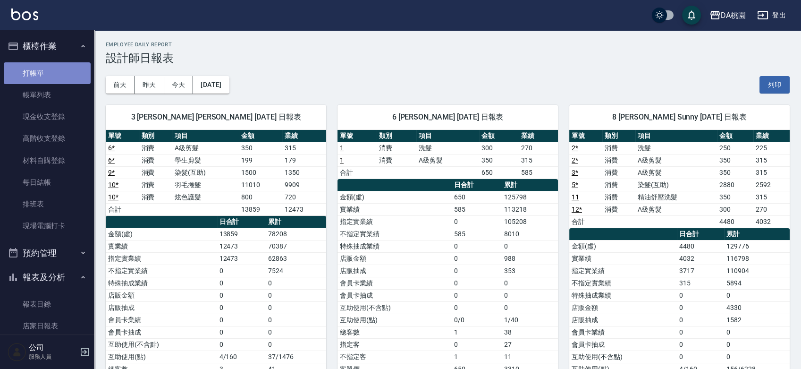
click at [56, 67] on link "打帳單" at bounding box center [47, 73] width 87 height 22
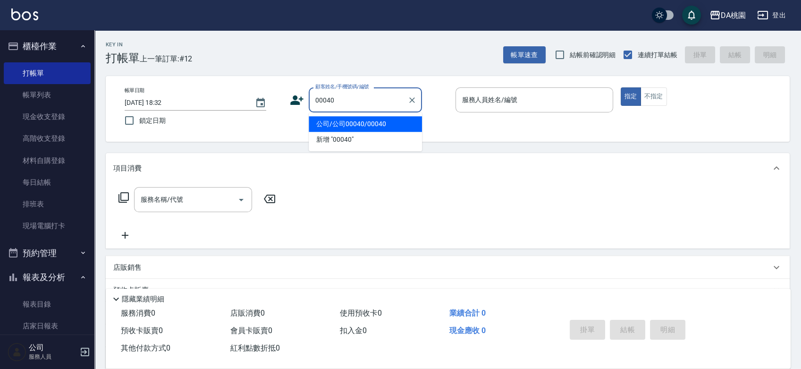
type input "公司/公司00040/00040"
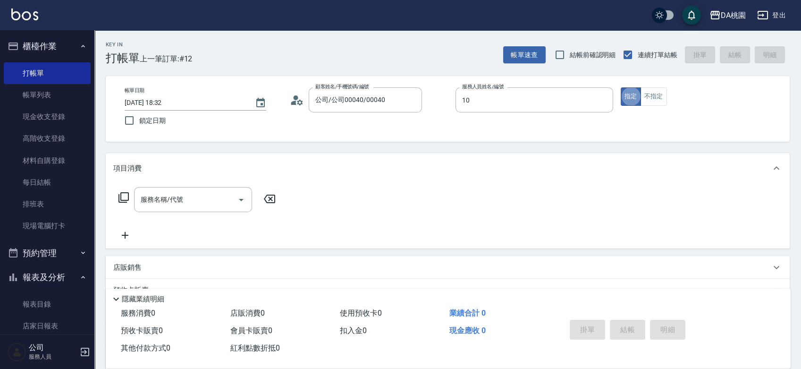
type input "KI KI -10"
type button "true"
click at [127, 195] on icon at bounding box center [123, 197] width 11 height 11
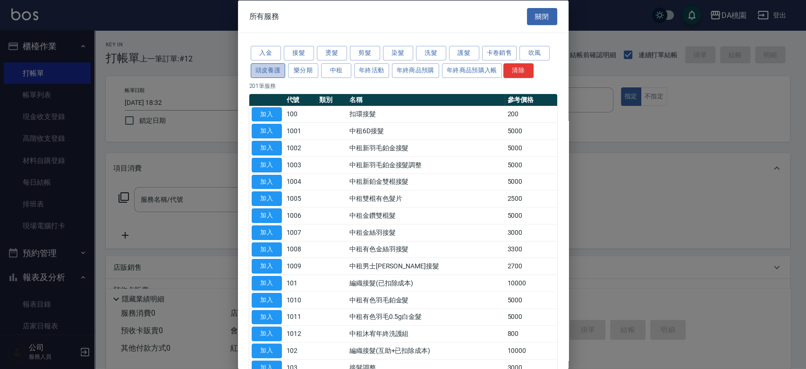
click at [267, 75] on button "頭皮養護" at bounding box center [268, 70] width 35 height 15
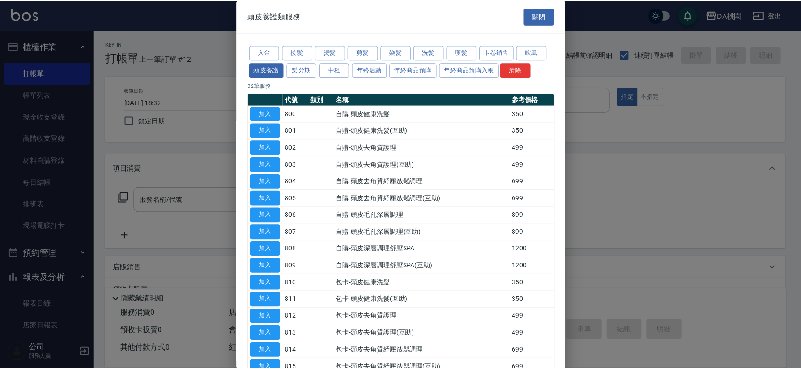
scroll to position [157, 0]
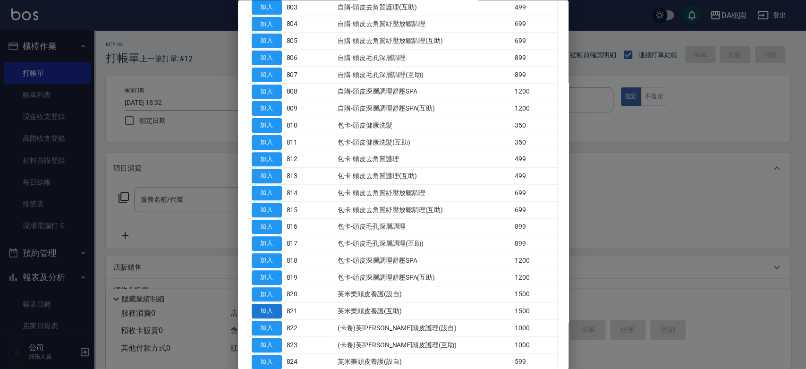
click at [268, 305] on button "加入" at bounding box center [267, 311] width 30 height 15
type input "芙米樂頭皮養護(互助)(821)"
type input "150"
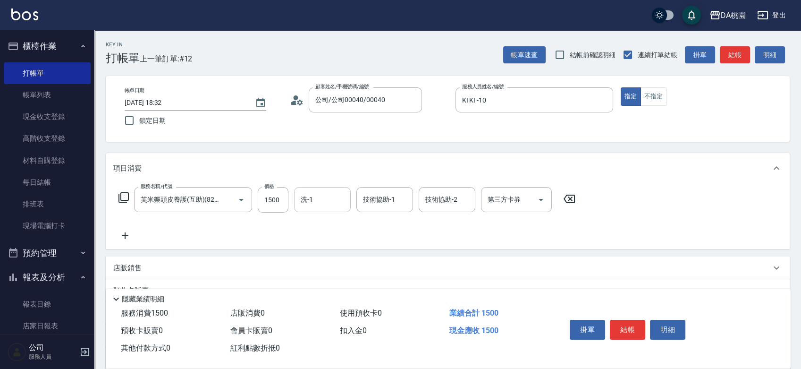
click at [307, 191] on div "洗-1" at bounding box center [322, 199] width 57 height 25
type input "C C-29"
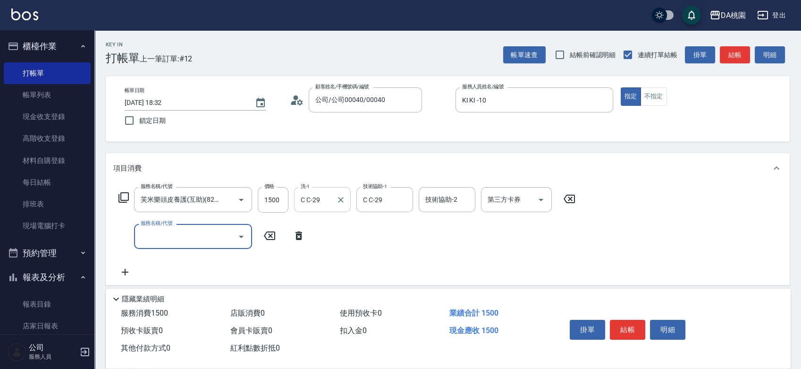
scroll to position [0, 0]
type input "303"
type input "180"
type input "A級剪髮(303)"
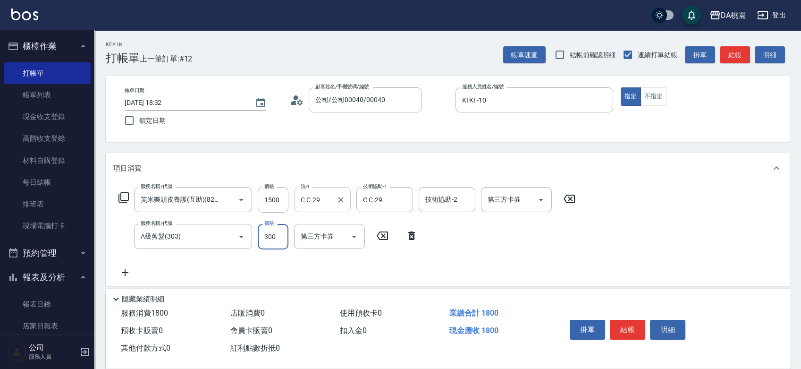
type input "4"
type input "150"
type input "400"
type input "190"
type input "400"
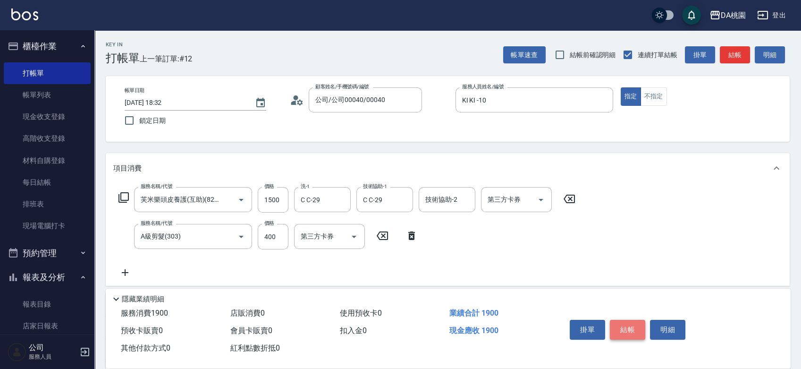
click at [628, 326] on button "結帳" at bounding box center [627, 330] width 35 height 20
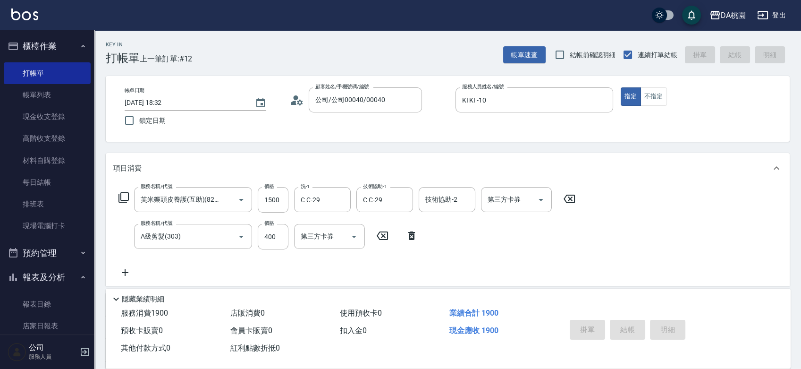
type input "2025/08/19 18:43"
type input "0"
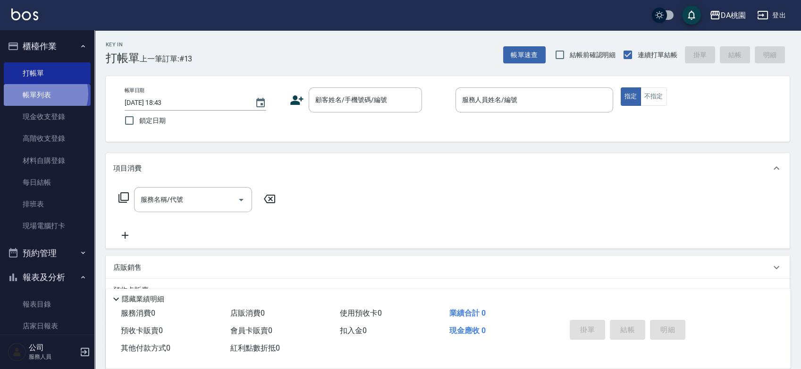
click at [42, 93] on link "帳單列表" at bounding box center [47, 95] width 87 height 22
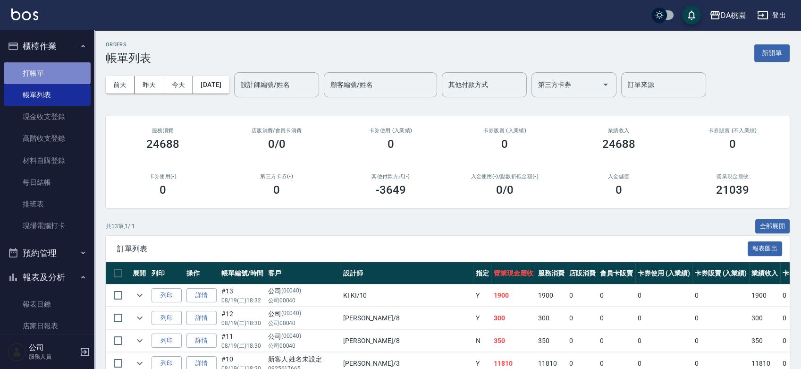
click at [52, 73] on link "打帳單" at bounding box center [47, 73] width 87 height 22
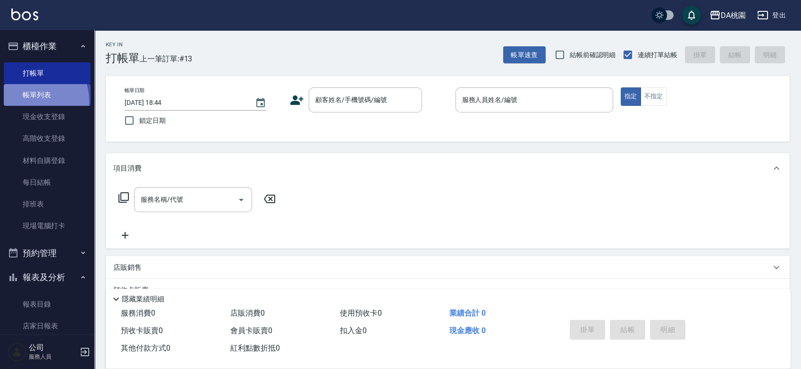
click at [26, 101] on link "帳單列表" at bounding box center [47, 95] width 87 height 22
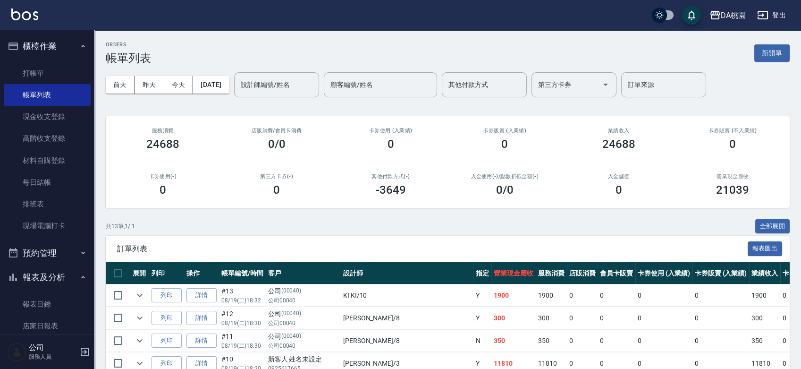
click at [303, 85] on input "設計師編號/姓名" at bounding box center [276, 84] width 76 height 17
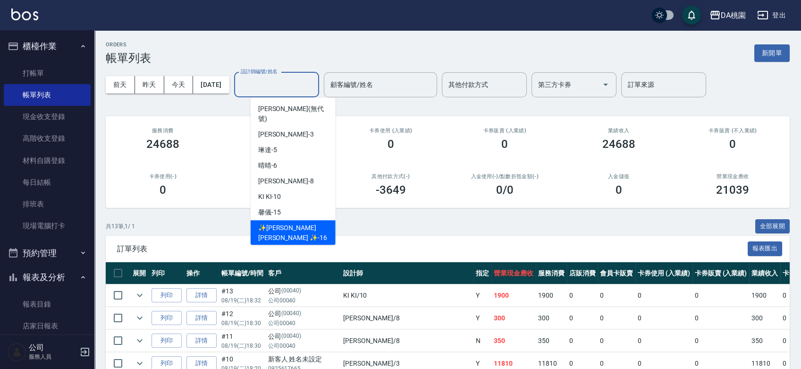
click at [293, 223] on span "✨GARY蓋瑞 ✨ -16" at bounding box center [293, 233] width 70 height 20
type input "✨GARY蓋瑞 ✨-16"
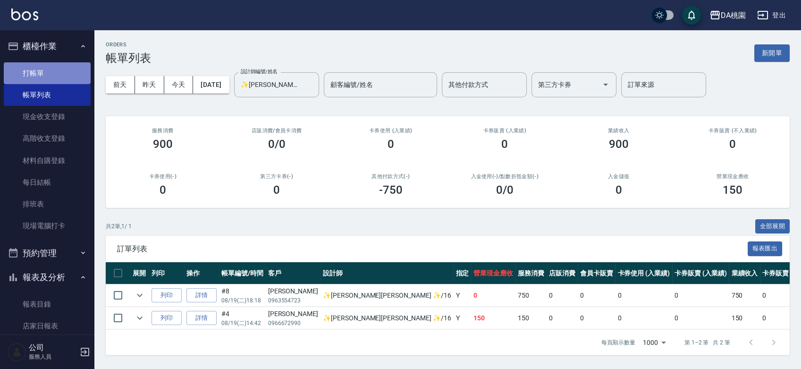
click at [61, 71] on link "打帳單" at bounding box center [47, 73] width 87 height 22
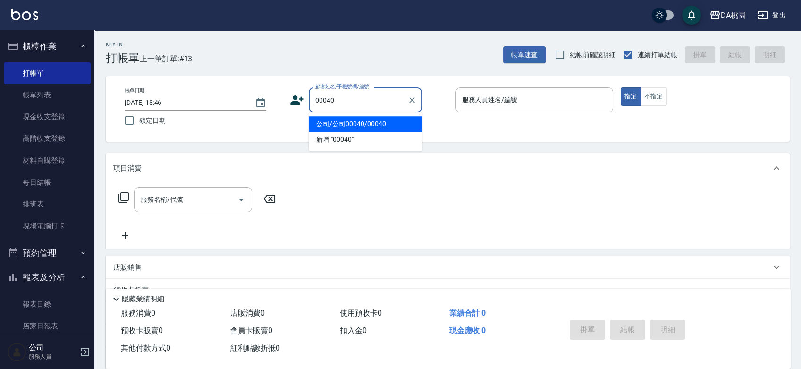
type input "公司/公司00040/00040"
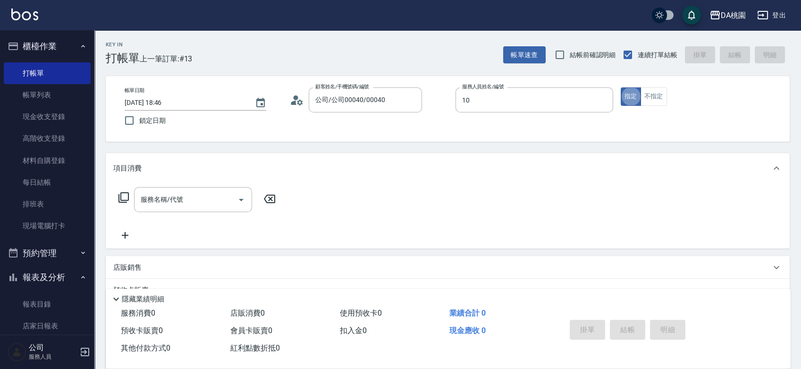
type input "KI KI -10"
type button "true"
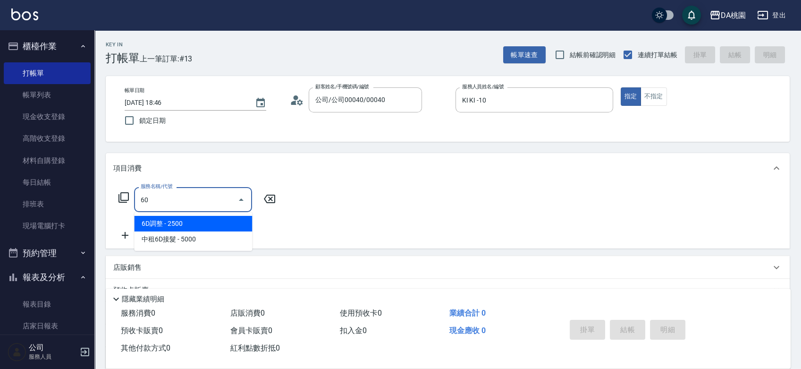
type input "608"
type input "120"
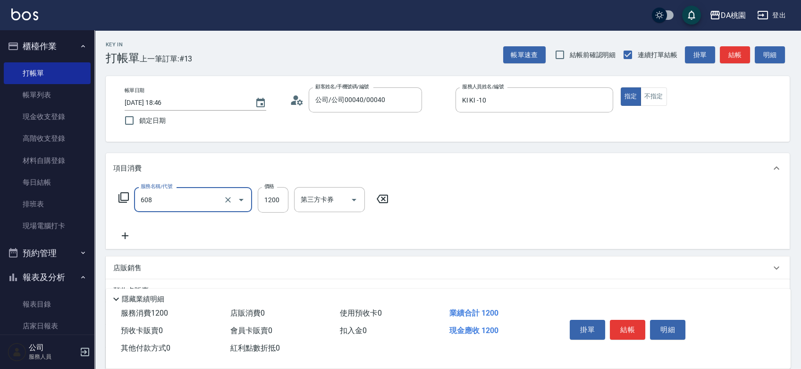
type input "鱗脂質護髮(608)"
type input "2"
type input "0"
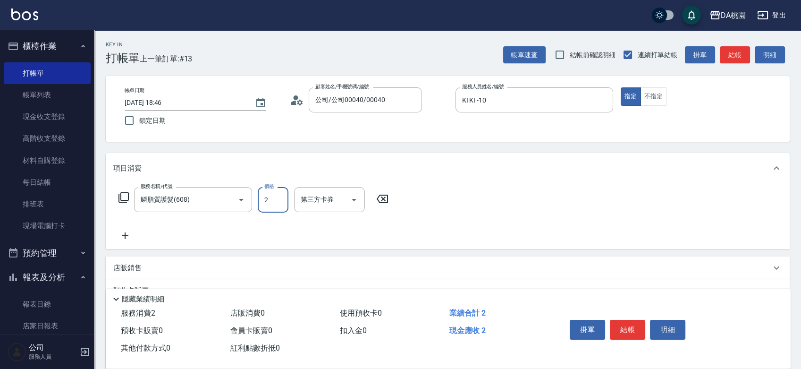
type input "20"
type input "200"
type input "2000"
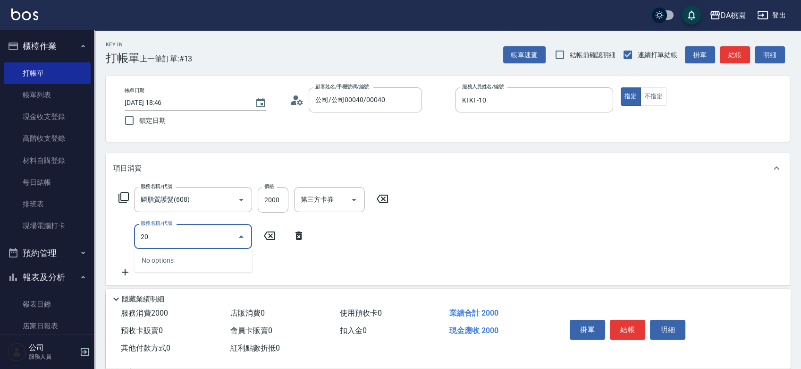
type input "200"
type input "350"
type input "離子燙(200)"
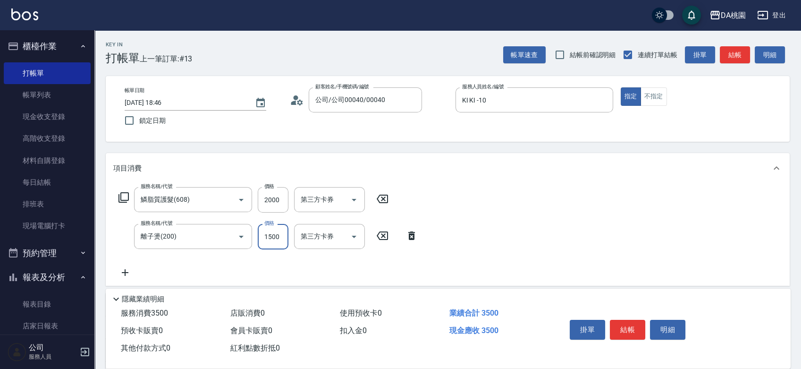
type input "1"
type input "200"
type input "139"
type input "210"
type input "1399"
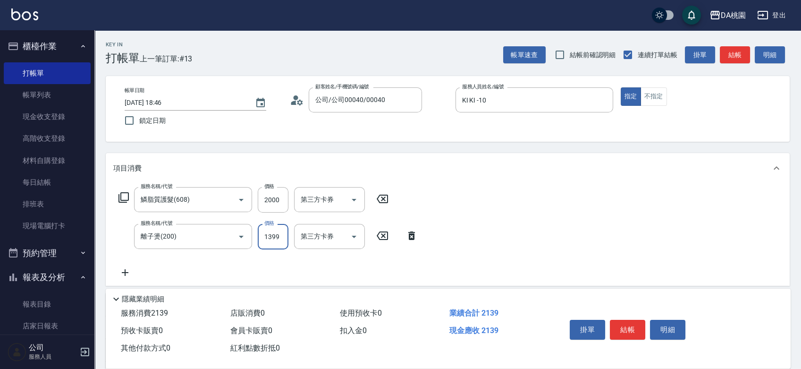
type input "330"
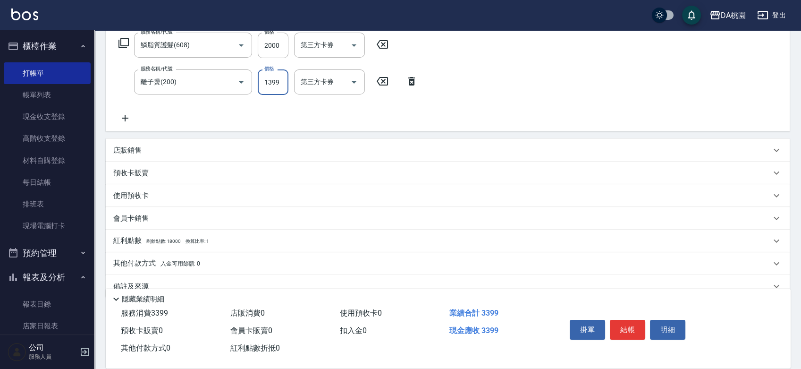
scroll to position [172, 0]
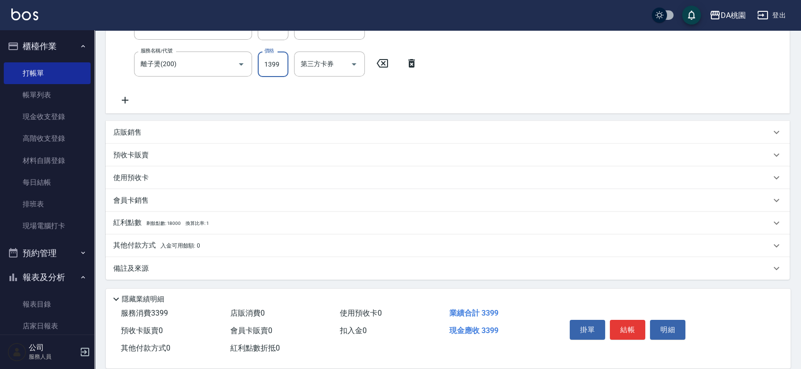
type input "1399"
click at [213, 241] on div "其他付款方式 入金可用餘額: 0" at bounding box center [442, 245] width 658 height 10
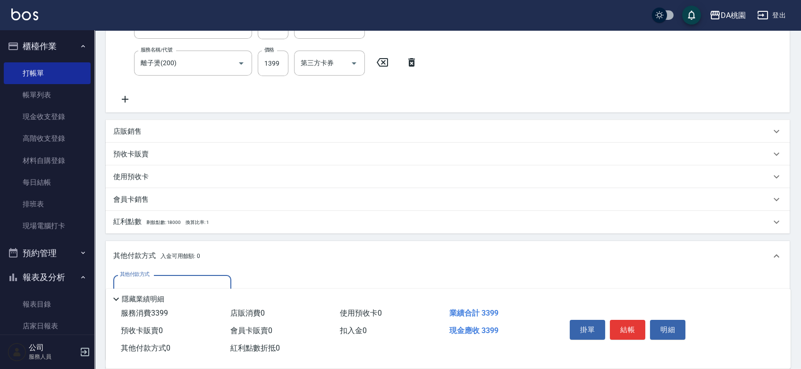
scroll to position [0, 0]
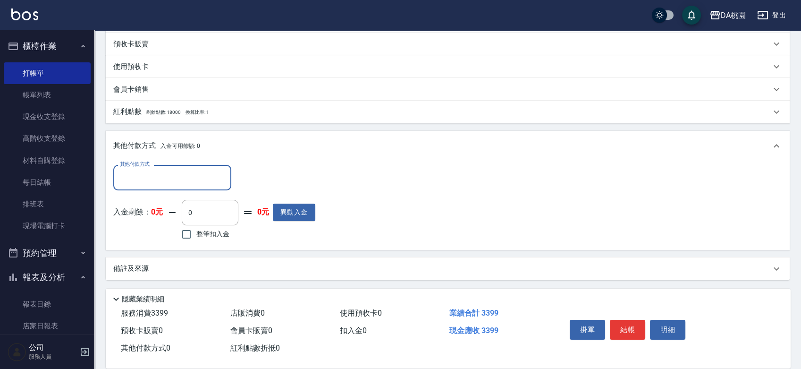
click at [178, 169] on input "其他付款方式" at bounding box center [173, 177] width 110 height 17
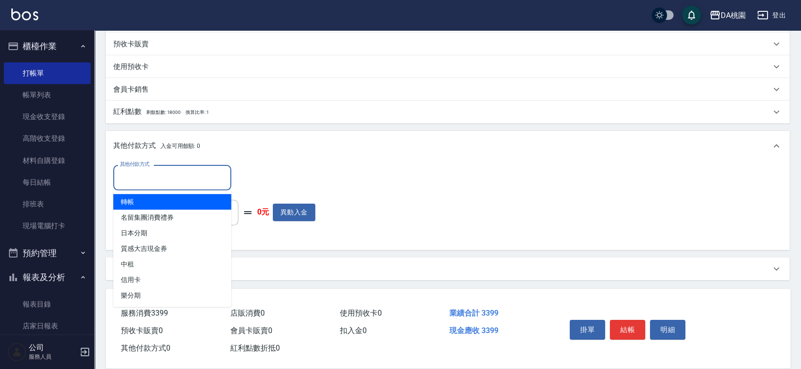
click at [168, 203] on span "轉帳" at bounding box center [172, 202] width 118 height 16
type input "轉帳"
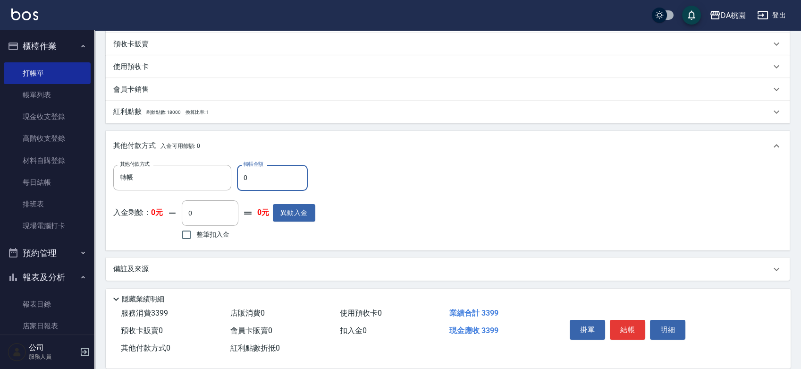
click at [240, 176] on input "0" at bounding box center [272, 177] width 71 height 25
type input "330"
type input "300"
type input "3390"
type input "0"
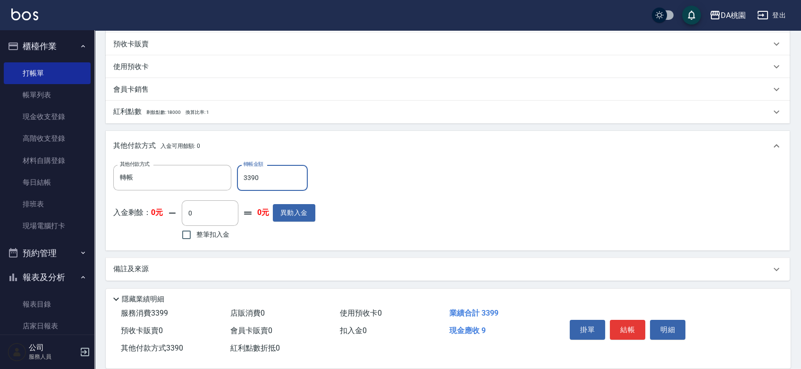
type input "339"
type input "300"
type input "3399"
type input "0"
type input "3399"
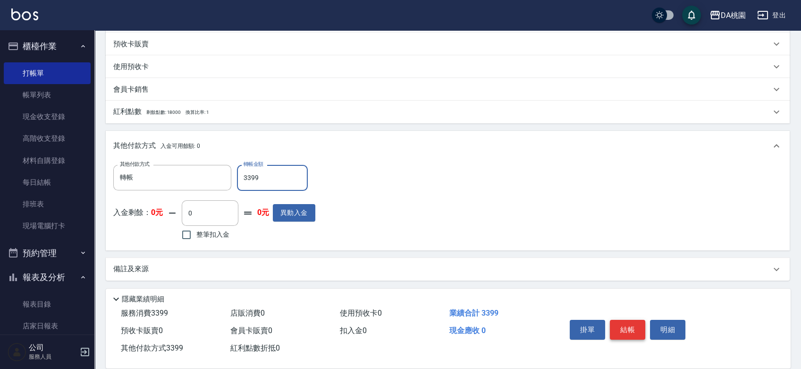
click at [631, 320] on button "結帳" at bounding box center [627, 330] width 35 height 20
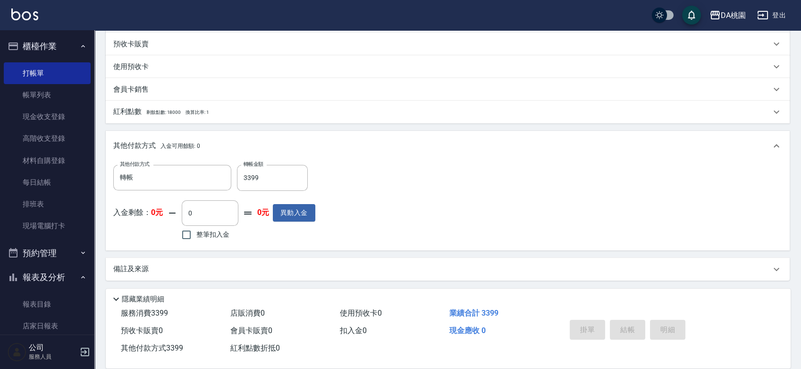
type input "2025/08/19 19:06"
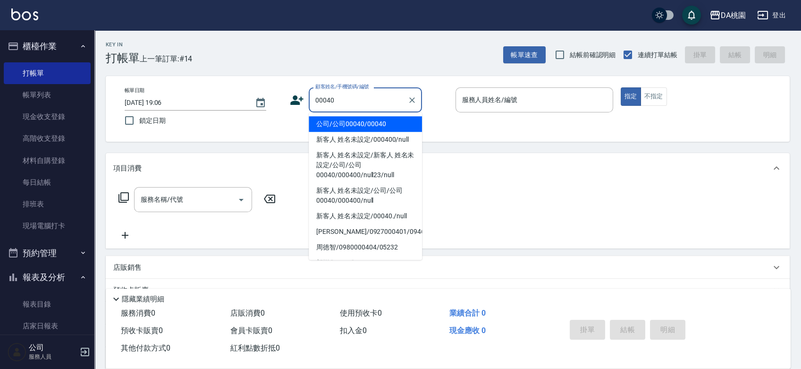
type input "公司/公司00040/00040"
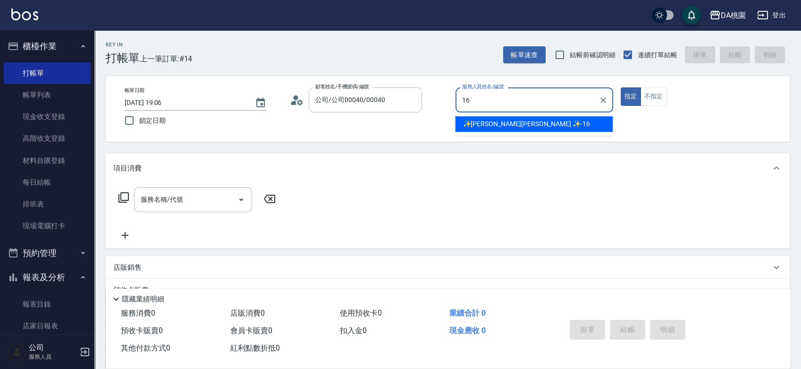
type input "✨GARY蓋瑞 ✨-16"
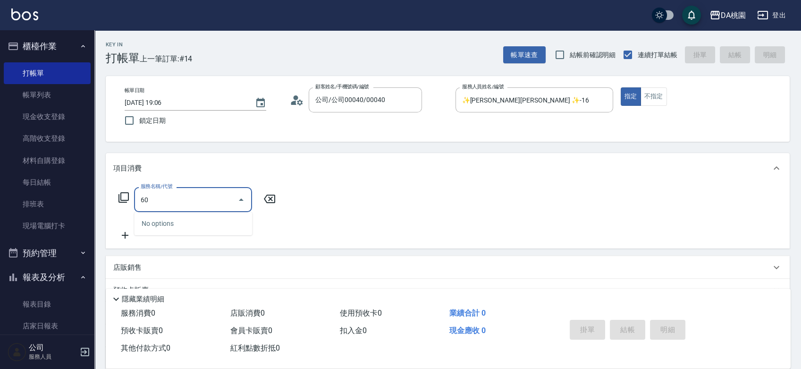
type input "608"
type input "120"
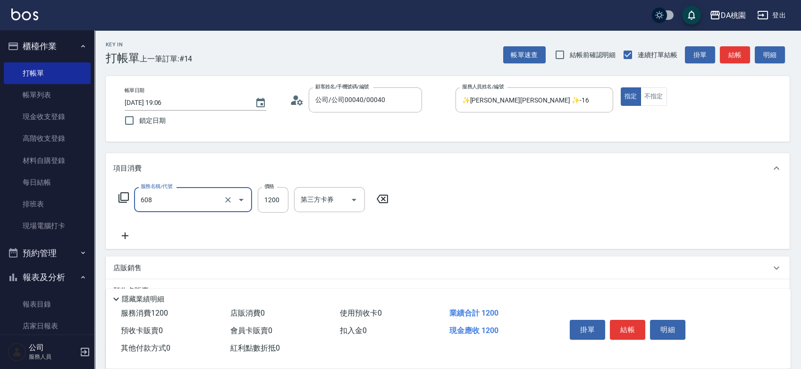
type input "鱗脂質護髮(608)"
type input "3"
type input "0"
type input "300"
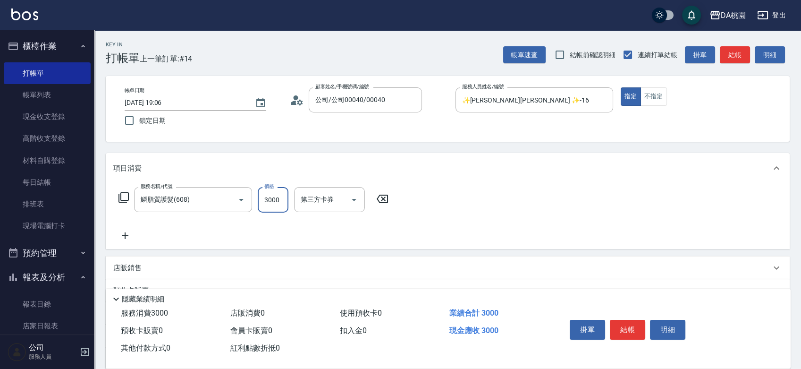
type input "3000"
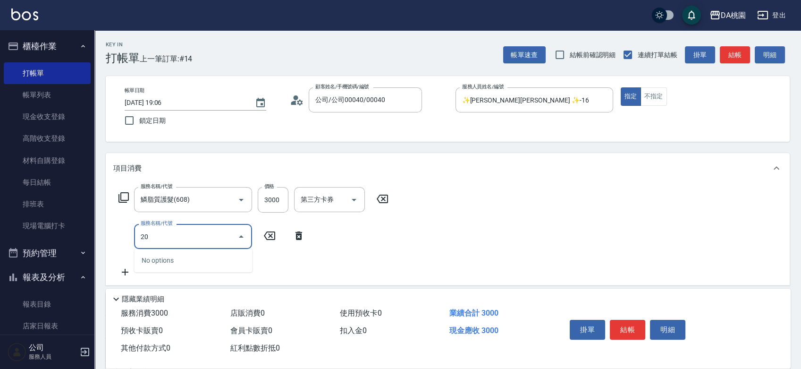
type input "200"
type input "450"
type input "離子燙(200)"
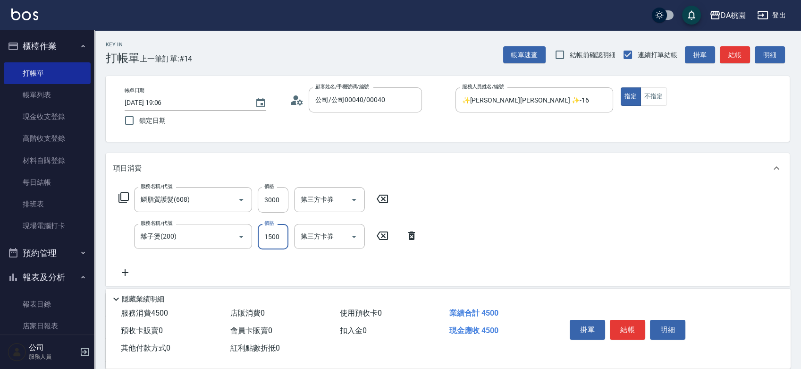
type input "2"
type input "300"
type input "269"
type input "320"
type input "2699"
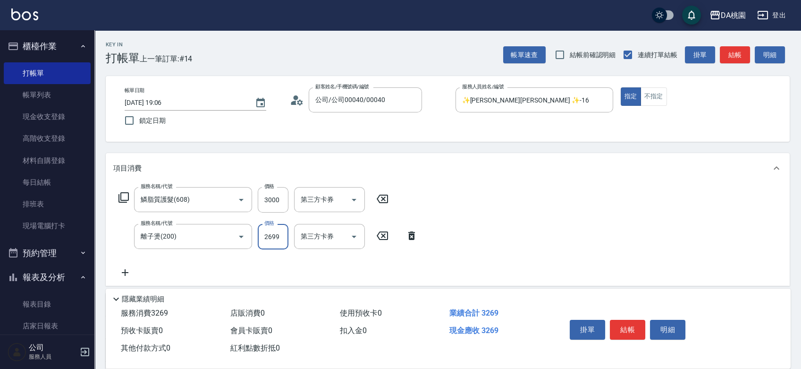
type input "560"
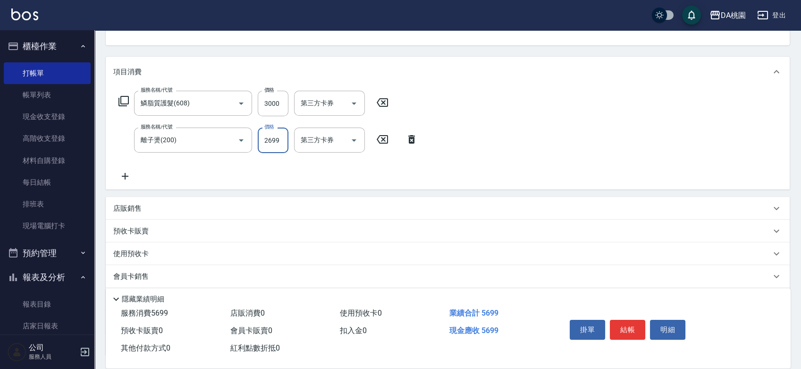
scroll to position [105, 0]
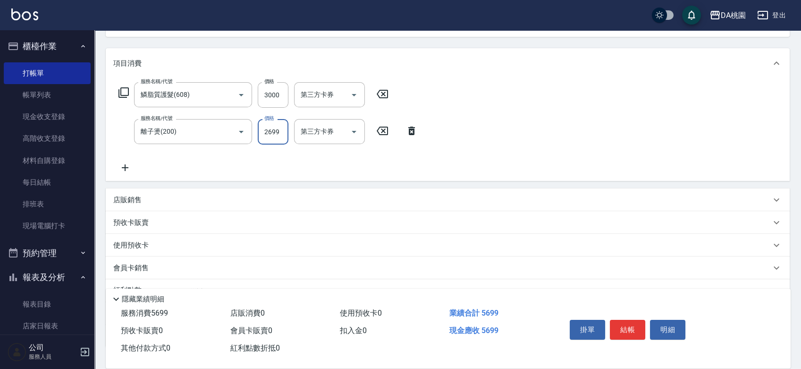
type input "2699"
click at [214, 200] on div "店販銷售" at bounding box center [442, 200] width 658 height 10
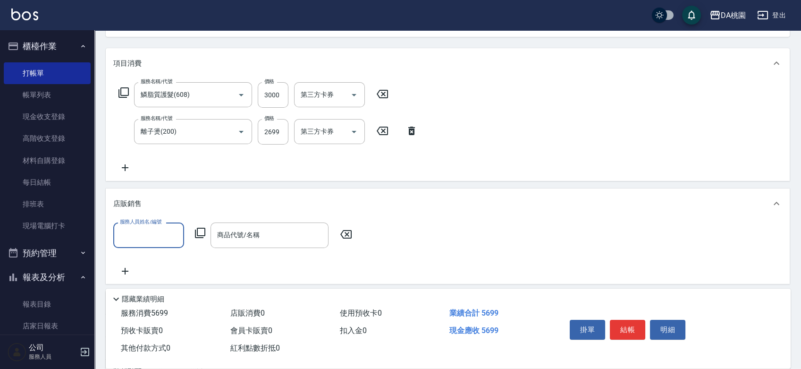
scroll to position [0, 0]
type input "✨GARY蓋瑞 ✨-16"
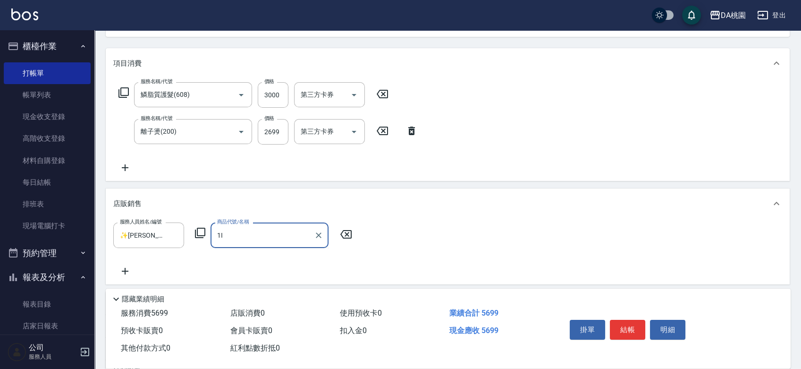
type input "1"
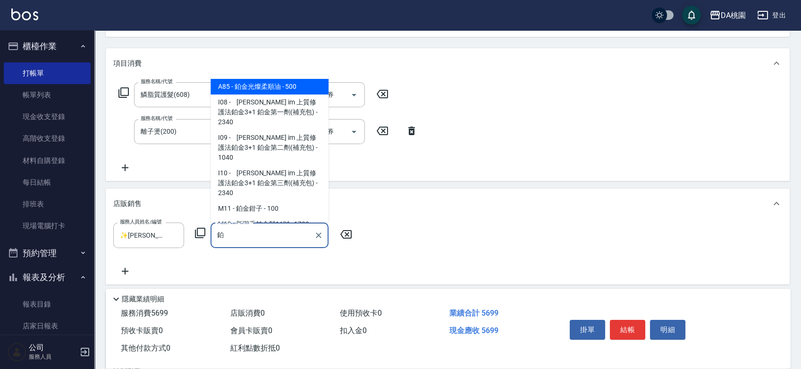
type input "鉑金光燦柔順油"
type input "610"
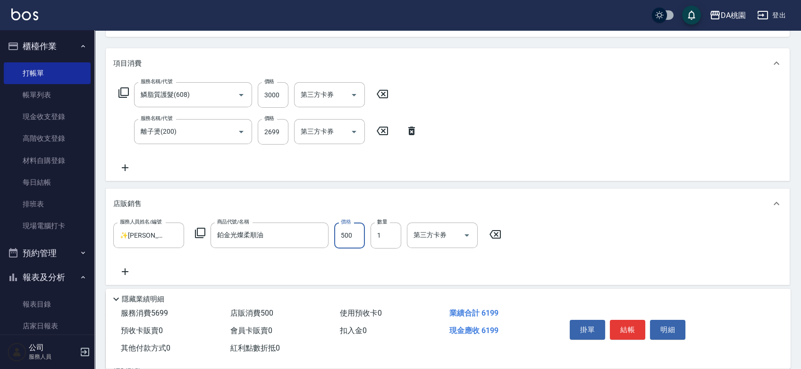
type input "1"
type input "570"
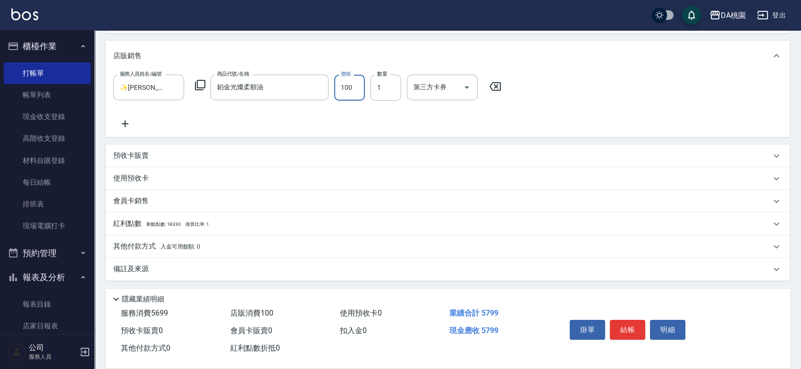
scroll to position [253, 0]
type input "100"
click at [170, 243] on span "入金可用餘額: 0" at bounding box center [180, 246] width 40 height 7
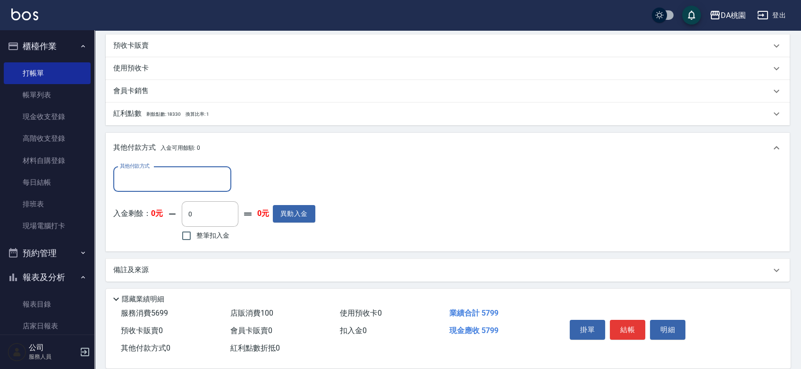
scroll to position [364, 0]
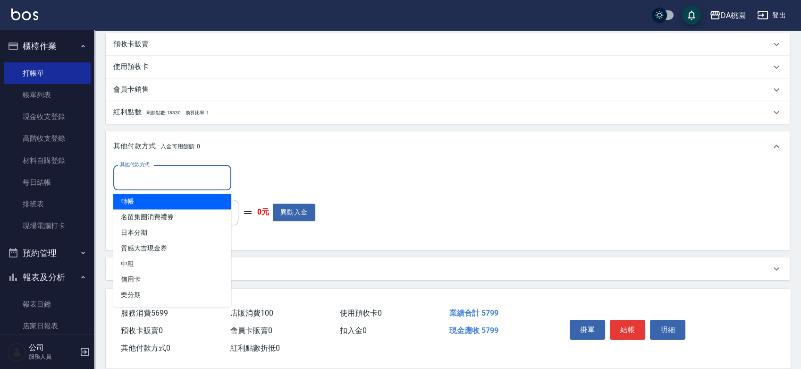
click at [160, 179] on input "其他付款方式" at bounding box center [173, 177] width 110 height 17
click at [156, 205] on span "轉帳" at bounding box center [172, 202] width 118 height 16
type input "轉帳"
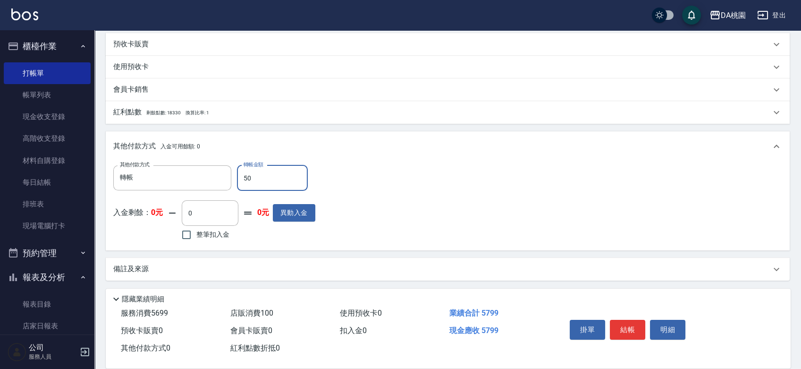
type input "570"
type input "520"
type input "5790"
type input "0"
type input "579"
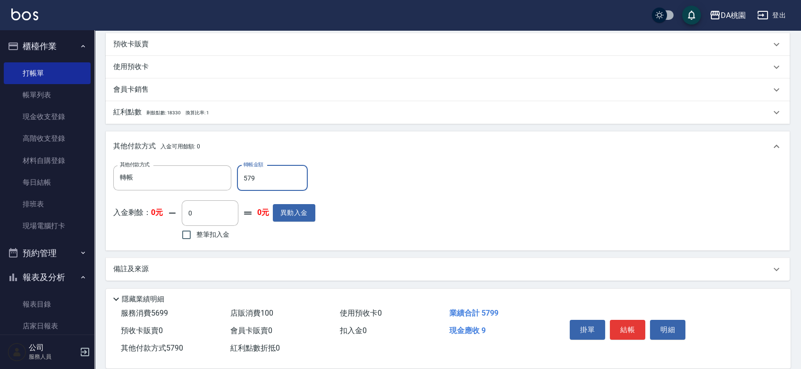
type input "520"
type input "5799"
type input "0"
type input "5799"
click at [625, 320] on button "結帳" at bounding box center [627, 330] width 35 height 20
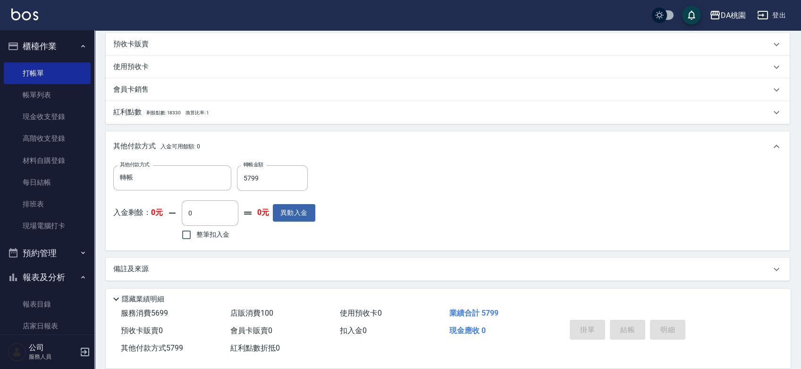
type input "2025/08/19 19:13"
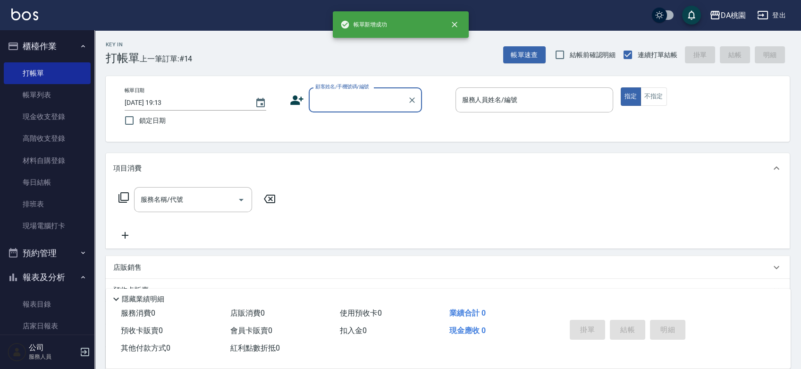
scroll to position [0, 0]
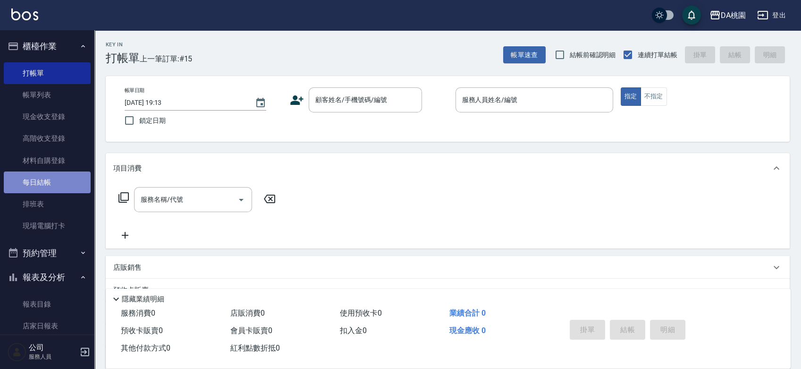
click at [48, 183] on link "每日結帳" at bounding box center [47, 182] width 87 height 22
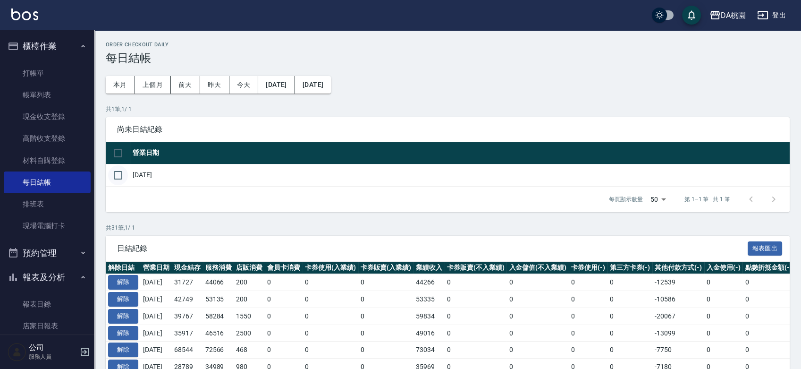
click at [118, 176] on input "checkbox" at bounding box center [118, 175] width 20 height 20
checkbox input "true"
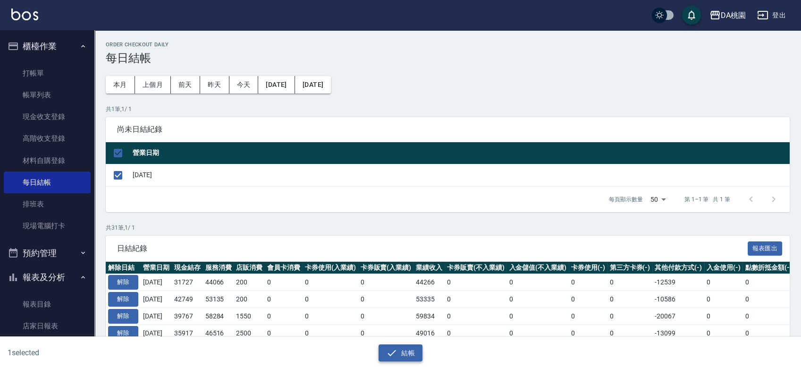
click at [392, 346] on button "結帳" at bounding box center [401, 352] width 44 height 17
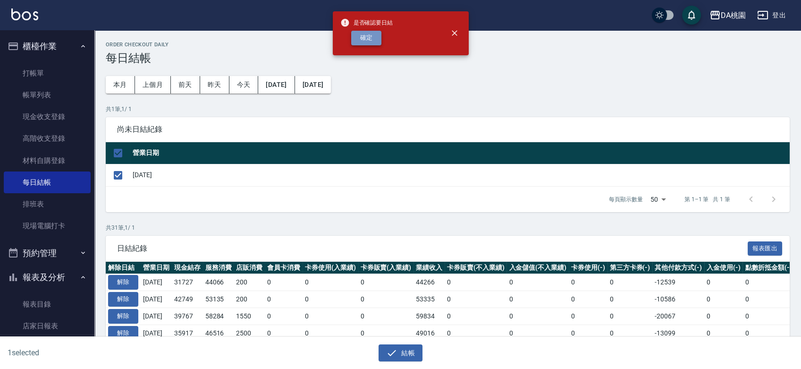
click at [374, 33] on button "確定" at bounding box center [366, 38] width 30 height 15
checkbox input "false"
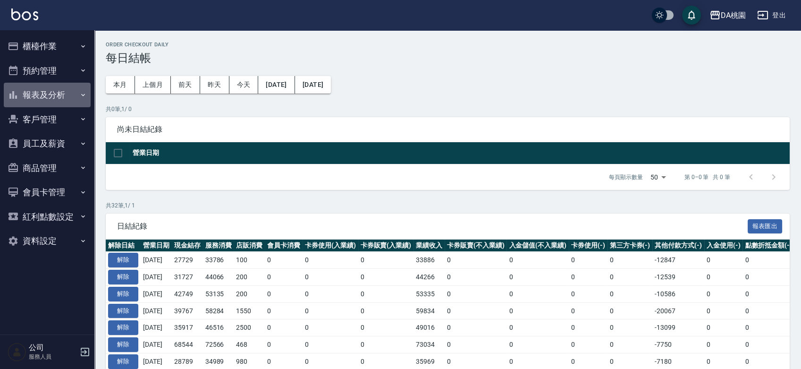
click at [62, 93] on button "報表及分析" at bounding box center [47, 95] width 87 height 25
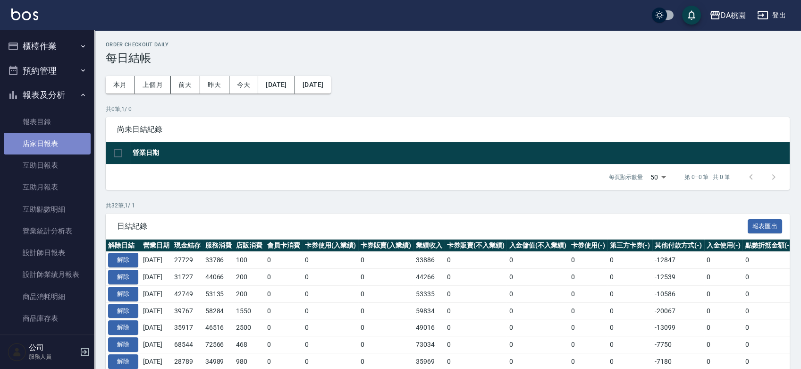
click at [53, 143] on link "店家日報表" at bounding box center [47, 144] width 87 height 22
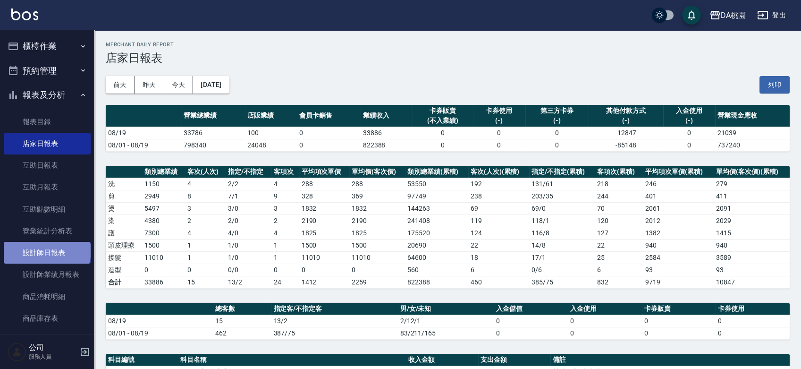
click at [46, 251] on link "設計師日報表" at bounding box center [47, 253] width 87 height 22
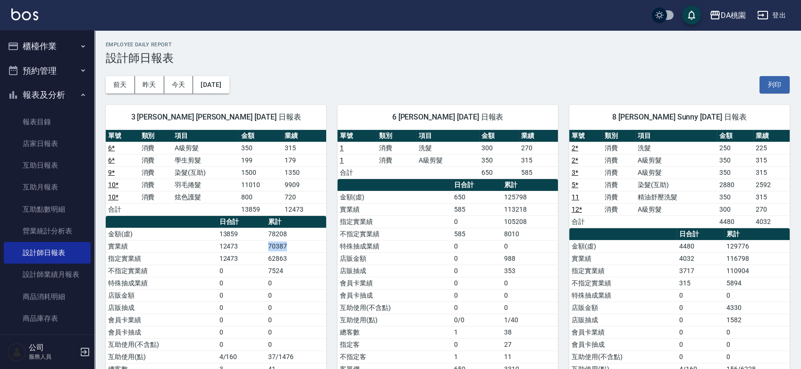
click at [291, 245] on tr "實業績 12473 70387" at bounding box center [216, 246] width 220 height 12
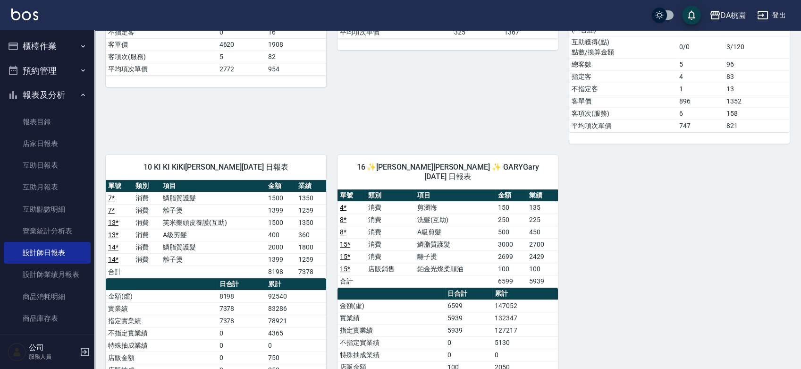
scroll to position [472, 0]
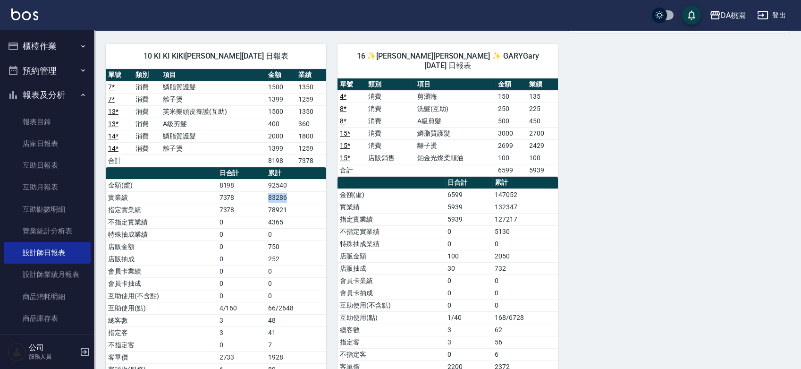
drag, startPoint x: 263, startPoint y: 195, endPoint x: 289, endPoint y: 195, distance: 26.4
click at [289, 195] on tr "實業績 7378 83286" at bounding box center [216, 197] width 220 height 12
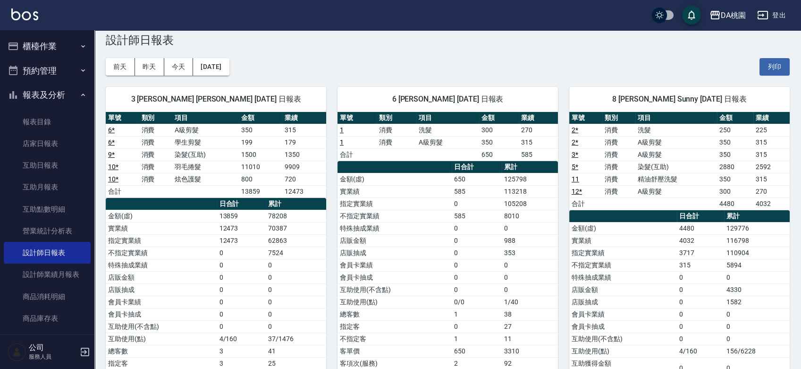
scroll to position [0, 0]
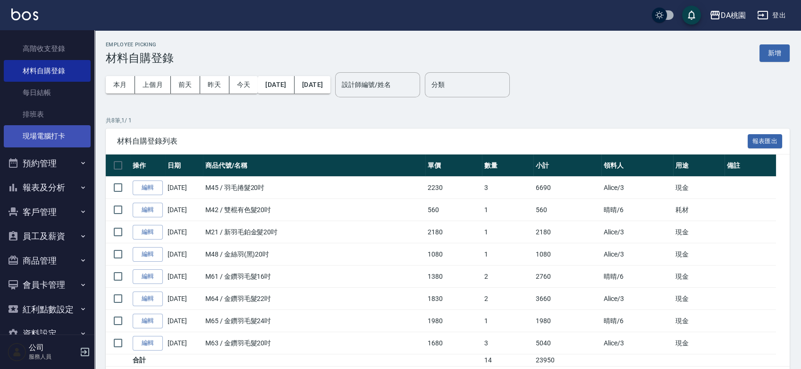
scroll to position [112, 0]
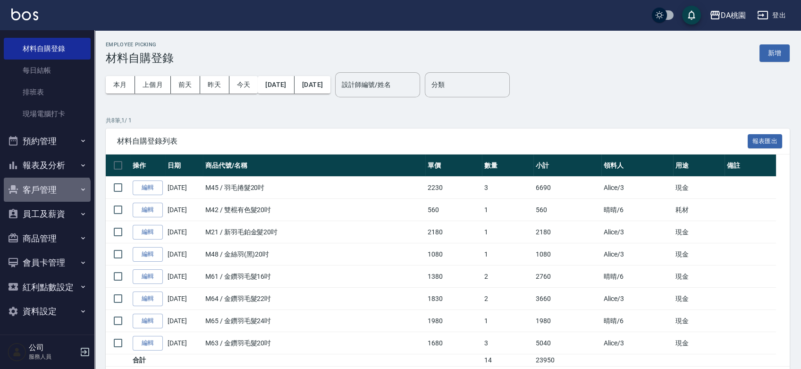
click at [46, 195] on button "客戶管理" at bounding box center [47, 189] width 87 height 25
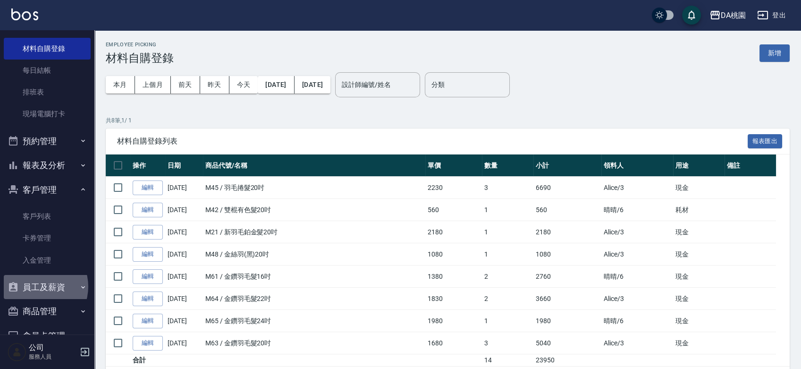
click at [36, 286] on button "員工及薪資" at bounding box center [47, 287] width 87 height 25
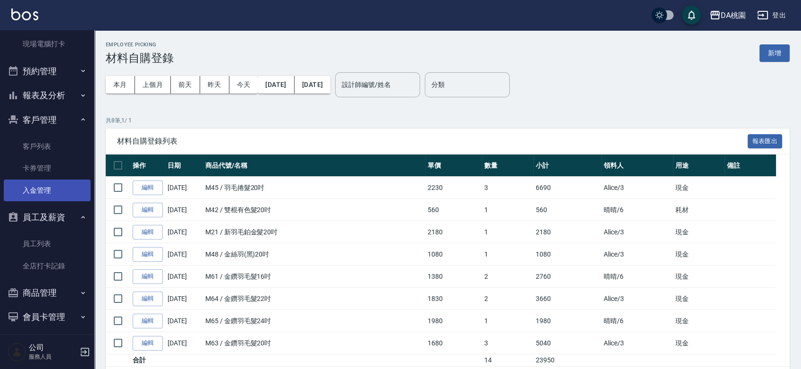
scroll to position [164, 0]
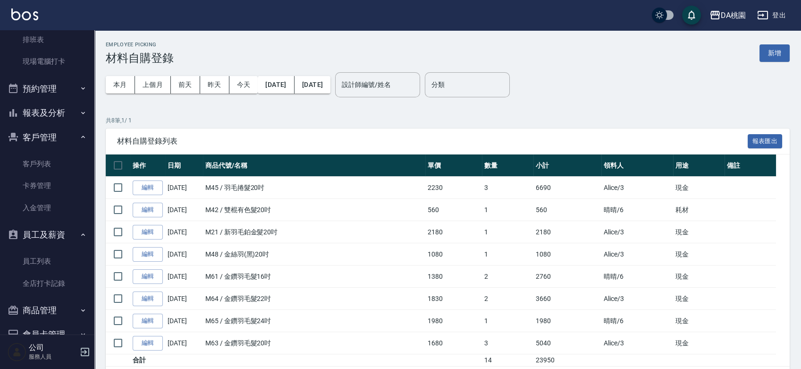
click at [58, 111] on button "報表及分析" at bounding box center [47, 113] width 87 height 25
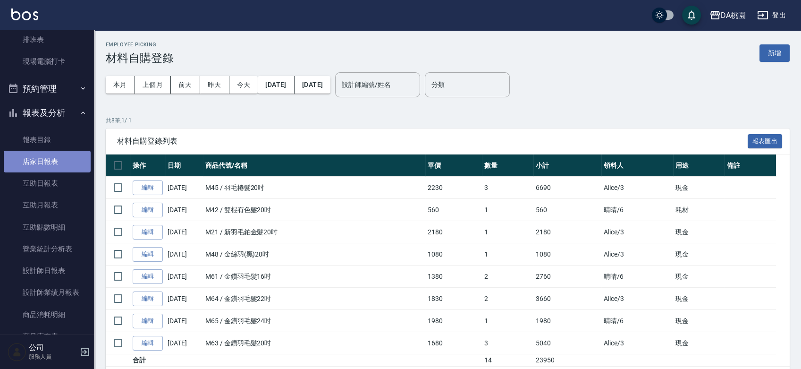
click at [50, 166] on link "店家日報表" at bounding box center [47, 162] width 87 height 22
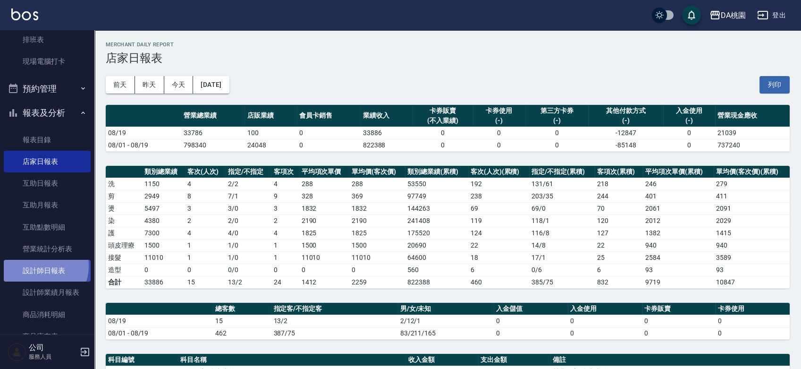
click at [34, 265] on link "設計師日報表" at bounding box center [47, 271] width 87 height 22
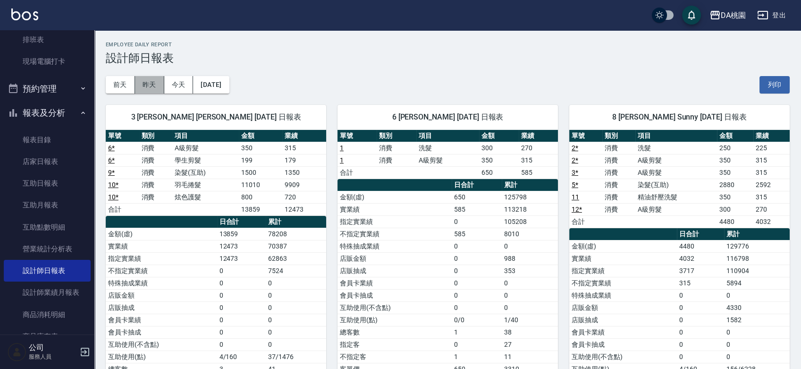
click at [145, 86] on button "昨天" at bounding box center [149, 84] width 29 height 17
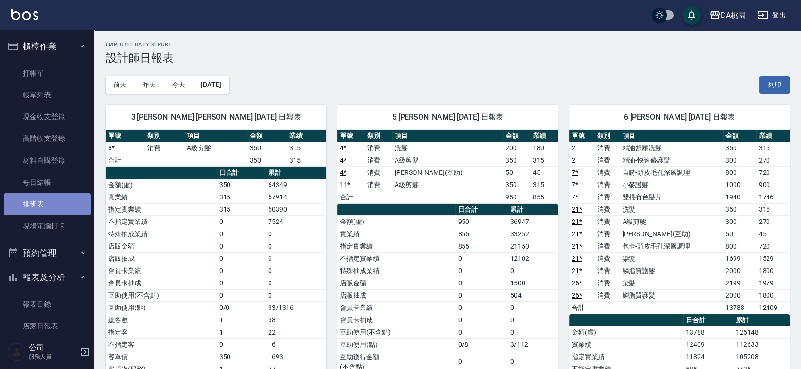
click at [48, 205] on link "排班表" at bounding box center [47, 204] width 87 height 22
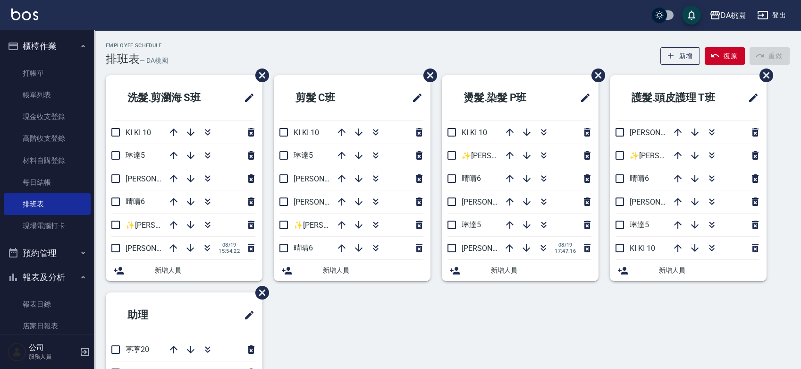
click at [295, 56] on div "DA桃園 登出 櫃檯作業 打帳單 帳單列表 現金收支登錄 高階收支登錄 材料自購登錄 每日結帳 排班表 現場電腦打卡 預約管理 預約管理 單日預約紀錄 單週預…" at bounding box center [400, 245] width 801 height 490
